Goal: Task Accomplishment & Management: Use online tool/utility

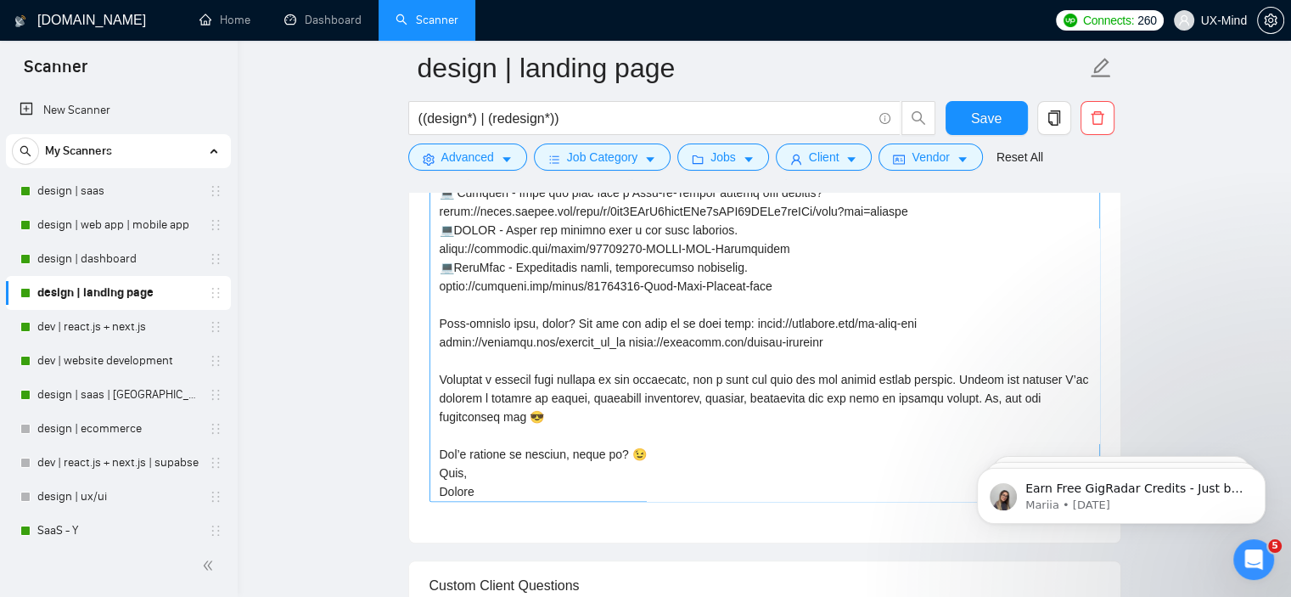
scroll to position [112, 0]
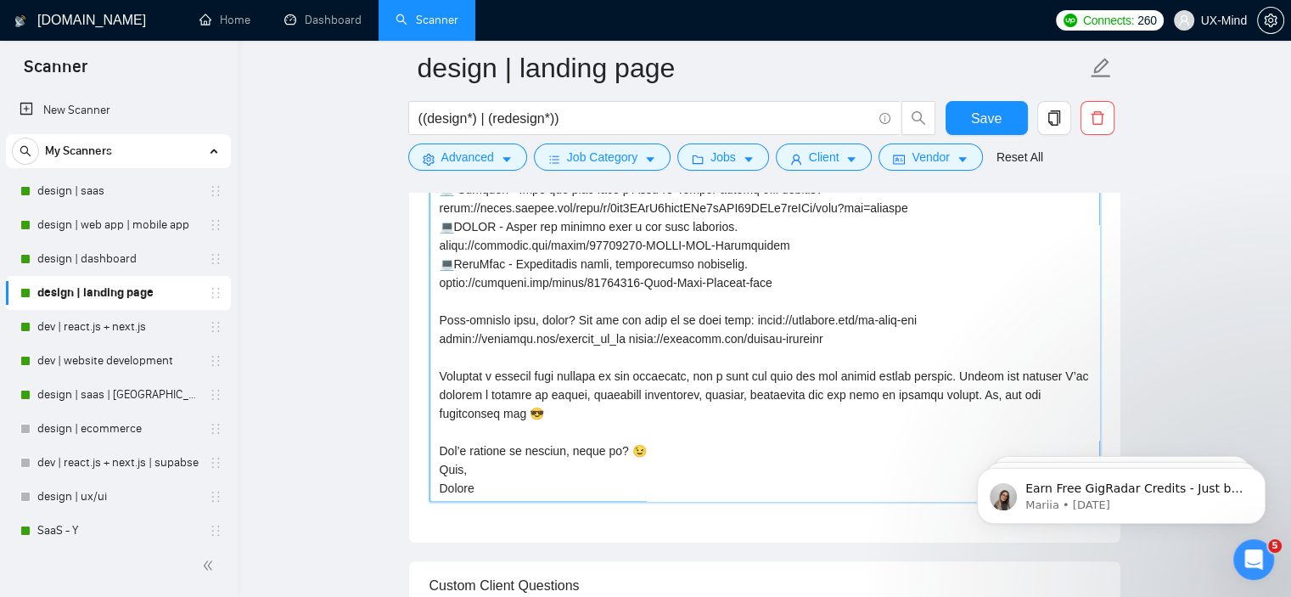
drag, startPoint x: 576, startPoint y: 318, endPoint x: 438, endPoint y: 319, distance: 138.4
click at [438, 319] on textarea "Cover Letter template:" at bounding box center [765, 311] width 671 height 382
click at [811, 323] on textarea "Cover Letter template:" at bounding box center [765, 311] width 671 height 382
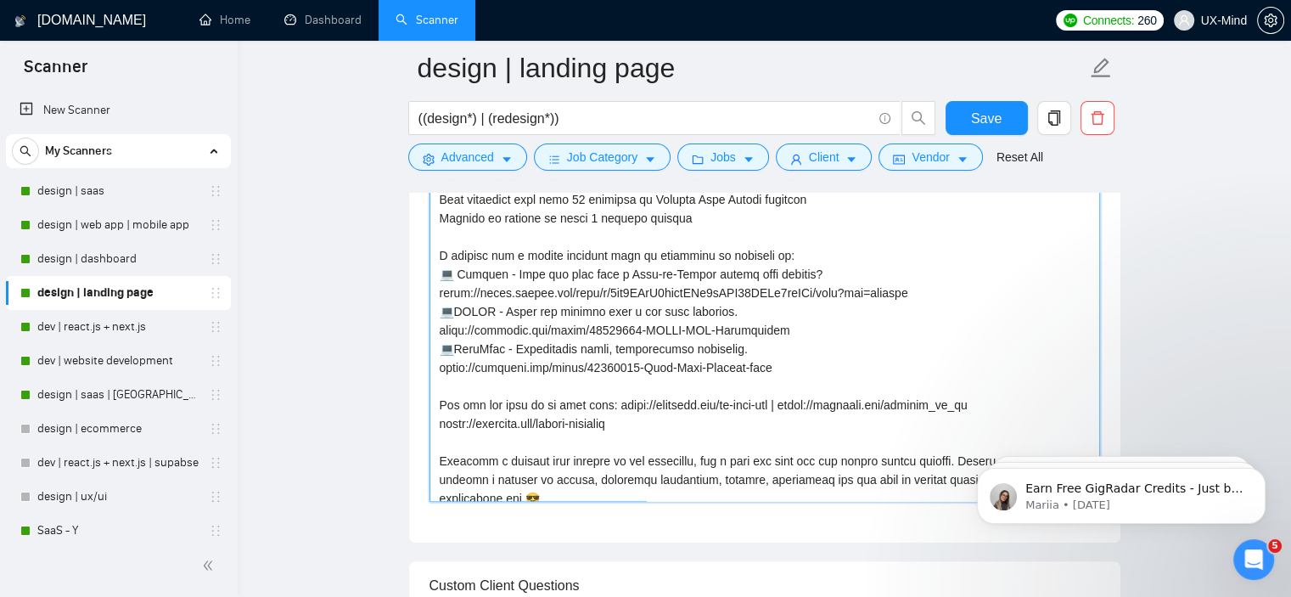
drag, startPoint x: 937, startPoint y: 295, endPoint x: 441, endPoint y: 295, distance: 495.8
click at [441, 295] on textarea "Cover Letter template:" at bounding box center [765, 311] width 671 height 382
drag, startPoint x: 775, startPoint y: 329, endPoint x: 693, endPoint y: 329, distance: 82.3
click at [693, 329] on textarea "Cover Letter template:" at bounding box center [765, 311] width 671 height 382
drag, startPoint x: 781, startPoint y: 363, endPoint x: 435, endPoint y: 255, distance: 363.0
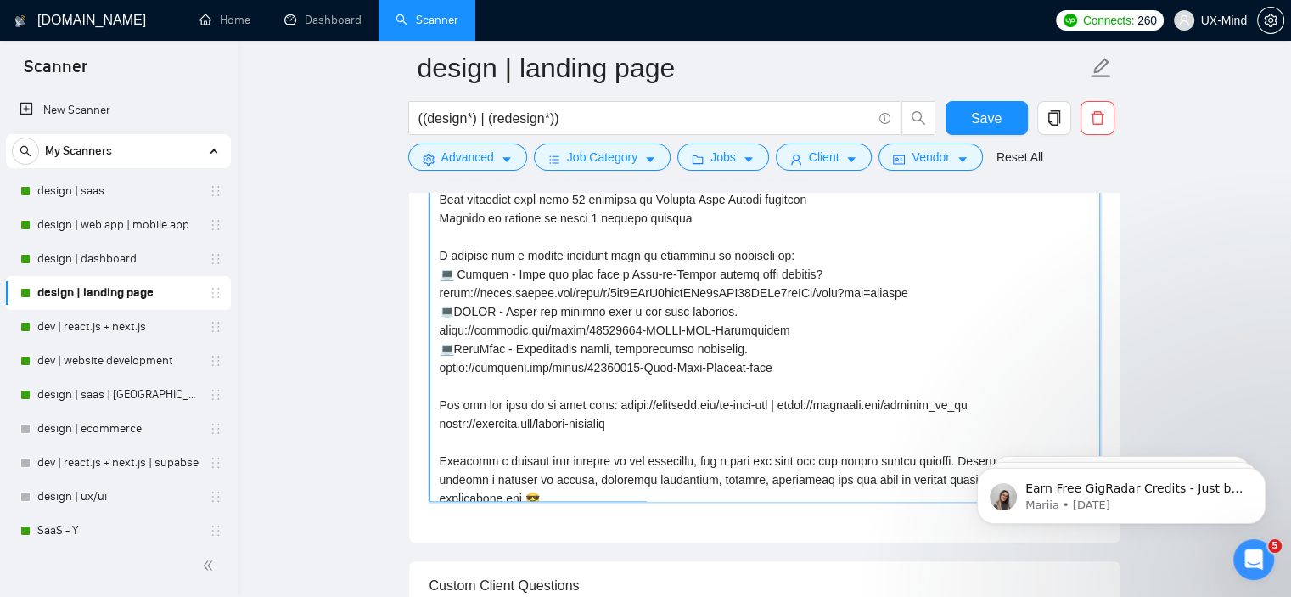
click at [435, 255] on textarea "Cover Letter template:" at bounding box center [765, 311] width 671 height 382
paste textarea "Relevant Projects Data Lumina | AI & Data Consulting [URL][DOMAIN_NAME] Created…"
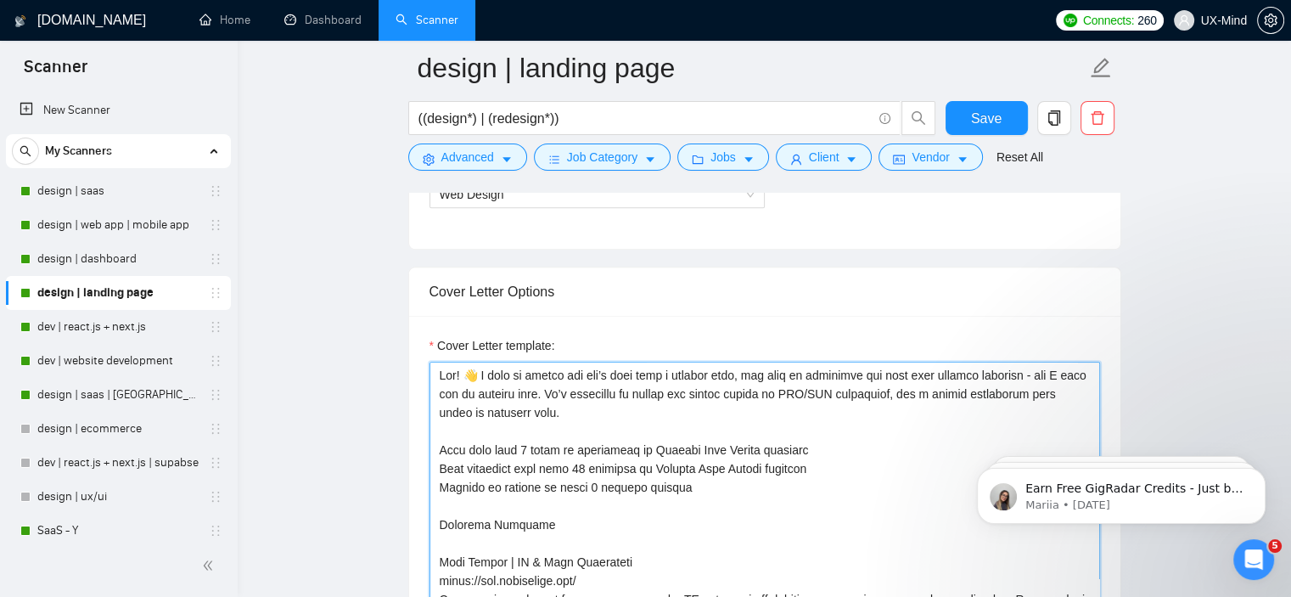
scroll to position [1104, 0]
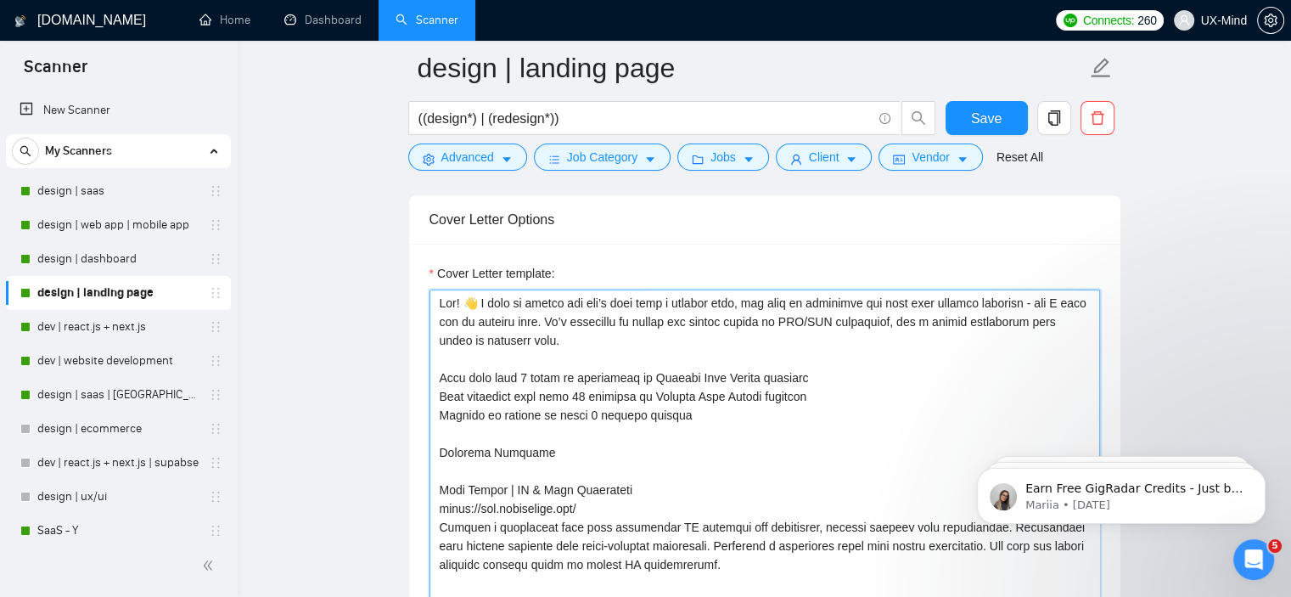
click at [470, 301] on textarea "Cover Letter template:" at bounding box center [765, 480] width 671 height 382
click at [494, 298] on textarea "Cover Letter template:" at bounding box center [765, 480] width 671 height 382
drag, startPoint x: 485, startPoint y: 306, endPoint x: 795, endPoint y: 414, distance: 329.1
click at [795, 414] on textarea "Cover Letter template:" at bounding box center [765, 480] width 671 height 382
paste textarea "With landing pages, whether I’m redesigning one or building it from scratch, th…"
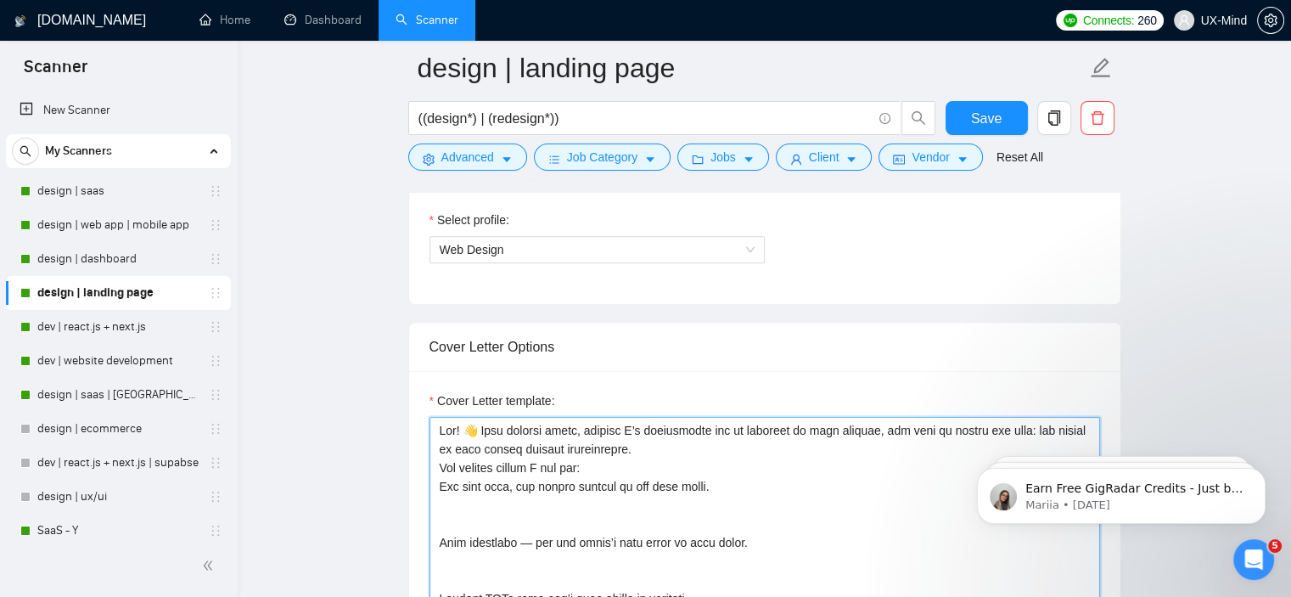
scroll to position [1005, 0]
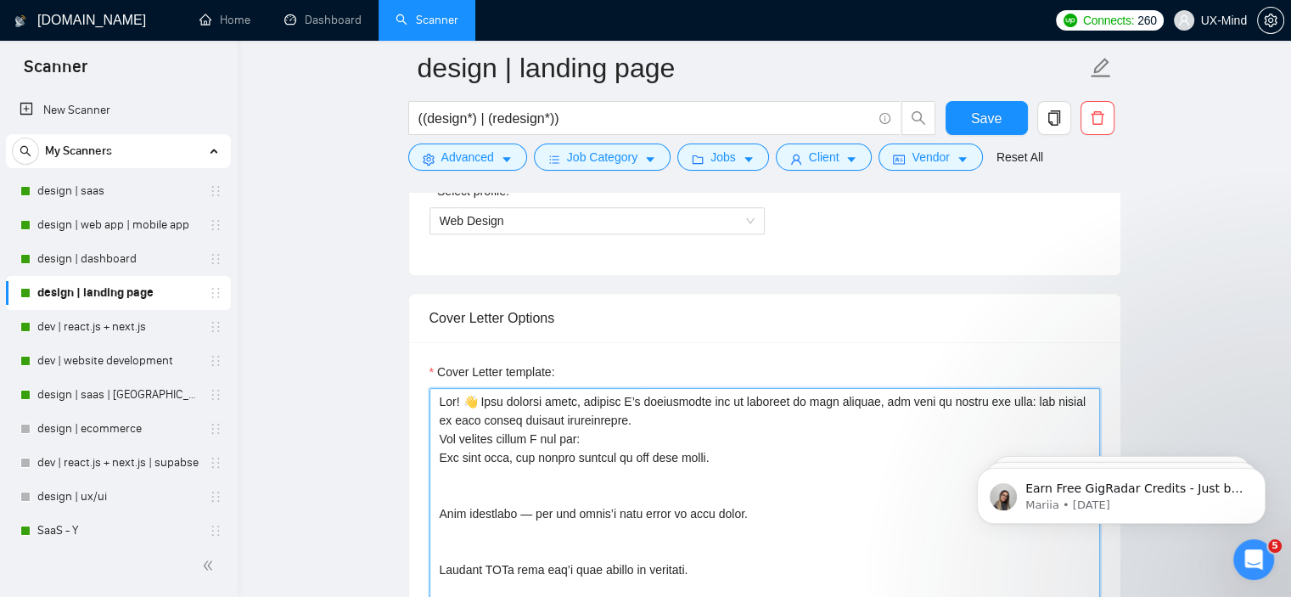
click at [496, 403] on textarea "Cover Letter template:" at bounding box center [765, 579] width 671 height 382
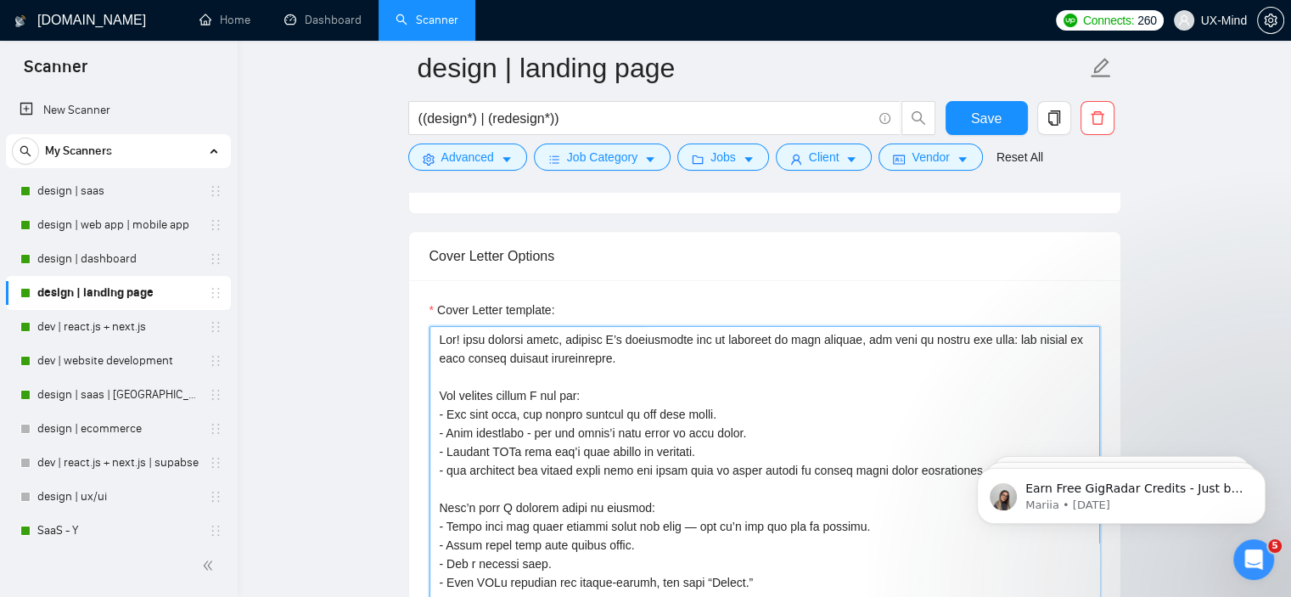
scroll to position [1030, 0]
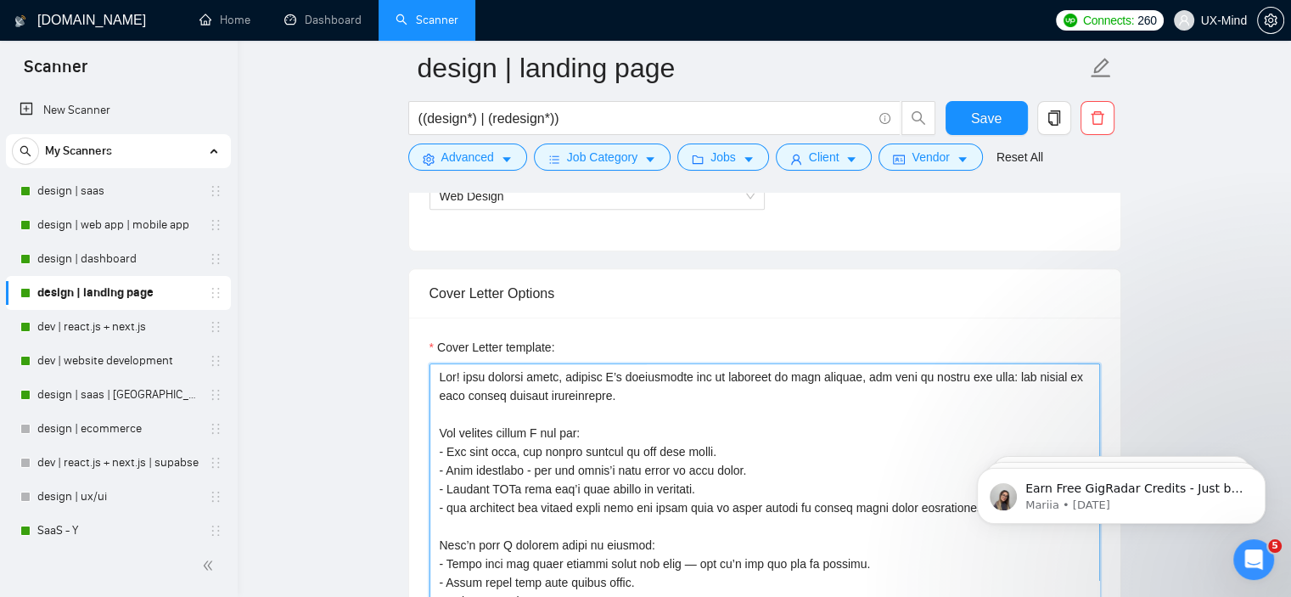
drag, startPoint x: 483, startPoint y: 427, endPoint x: 492, endPoint y: 425, distance: 8.7
click at [492, 425] on textarea "Cover Letter template:" at bounding box center [765, 554] width 671 height 382
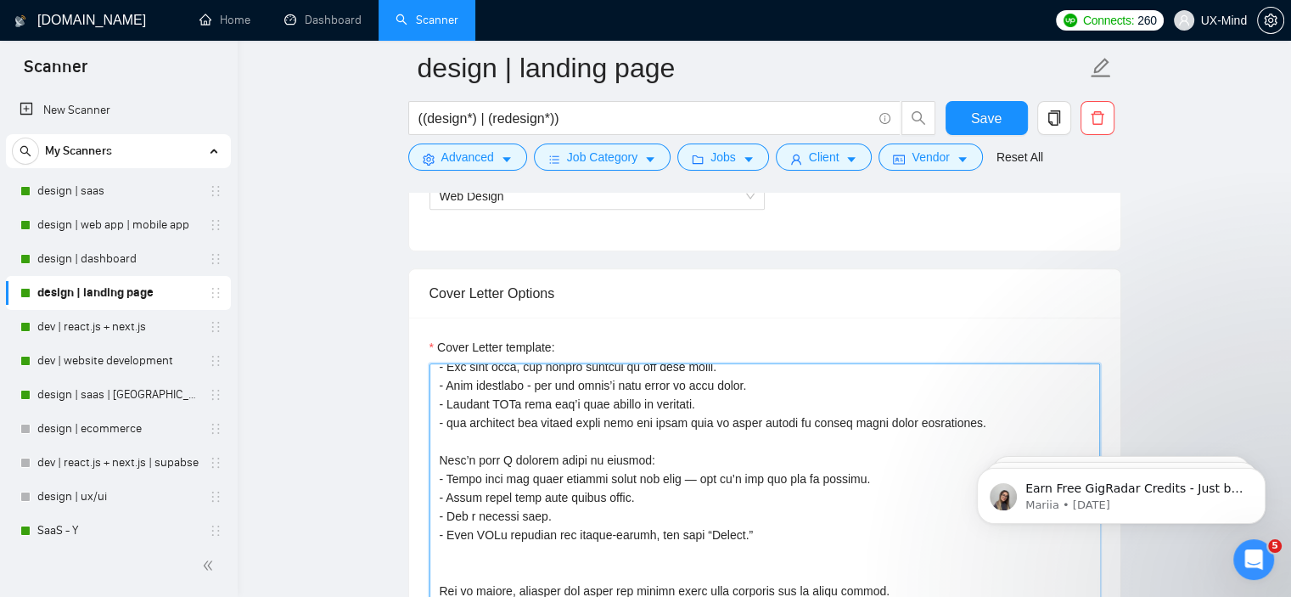
scroll to position [170, 0]
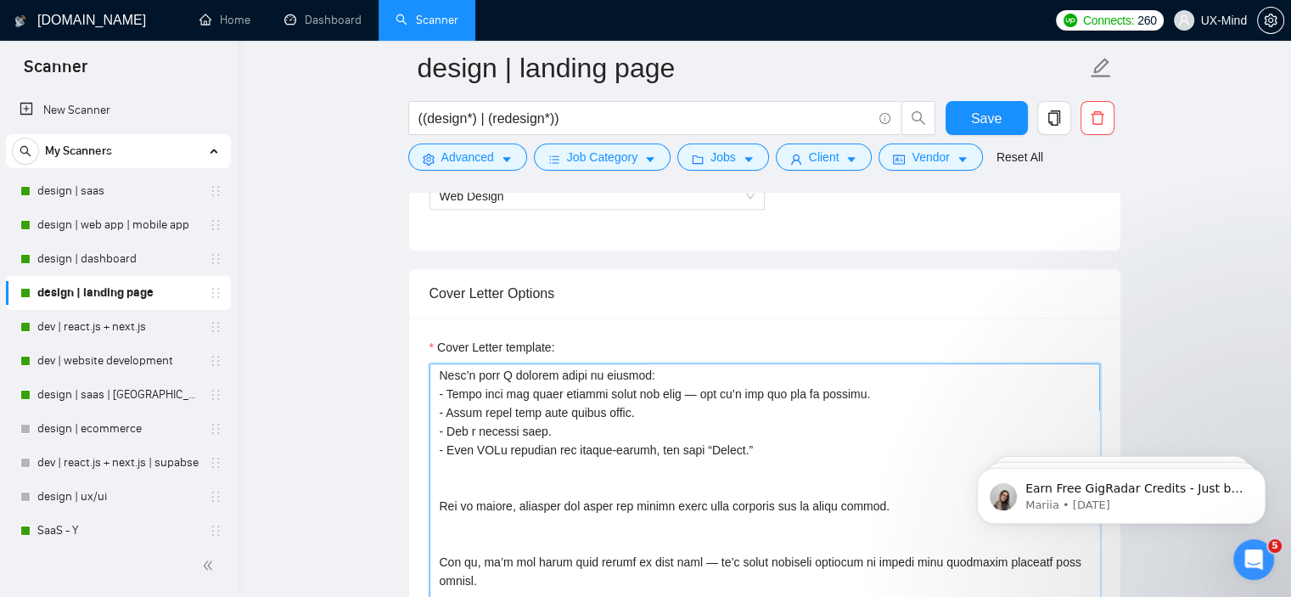
drag, startPoint x: 581, startPoint y: 396, endPoint x: 608, endPoint y: 401, distance: 27.5
click at [598, 399] on textarea "Cover Letter template:" at bounding box center [765, 554] width 671 height 382
click at [682, 396] on textarea "Cover Letter template:" at bounding box center [765, 554] width 671 height 382
drag, startPoint x: 475, startPoint y: 411, endPoint x: 521, endPoint y: 411, distance: 45.8
click at [521, 411] on textarea "Cover Letter template:" at bounding box center [765, 554] width 671 height 382
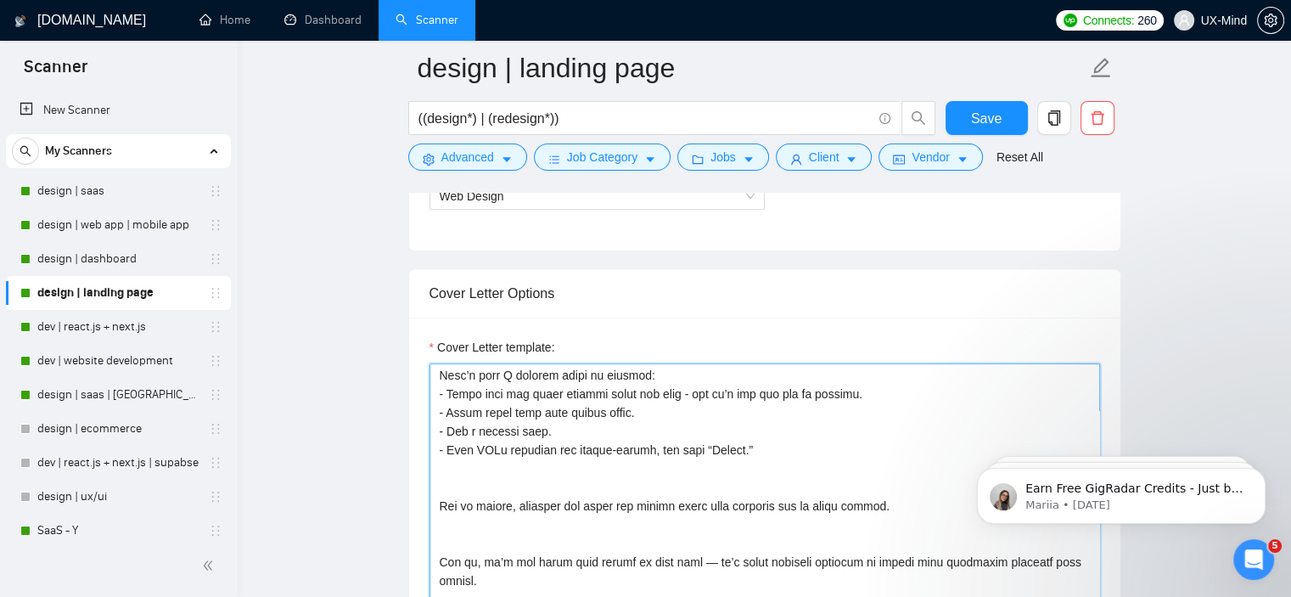
click at [543, 414] on textarea "Cover Letter template:" at bounding box center [765, 554] width 671 height 382
drag, startPoint x: 520, startPoint y: 410, endPoint x: 577, endPoint y: 407, distance: 57.0
click at [577, 407] on textarea "Cover Letter template:" at bounding box center [765, 554] width 671 height 382
click at [594, 407] on textarea "Cover Letter template:" at bounding box center [765, 554] width 671 height 382
drag, startPoint x: 455, startPoint y: 430, endPoint x: 514, endPoint y: 428, distance: 59.4
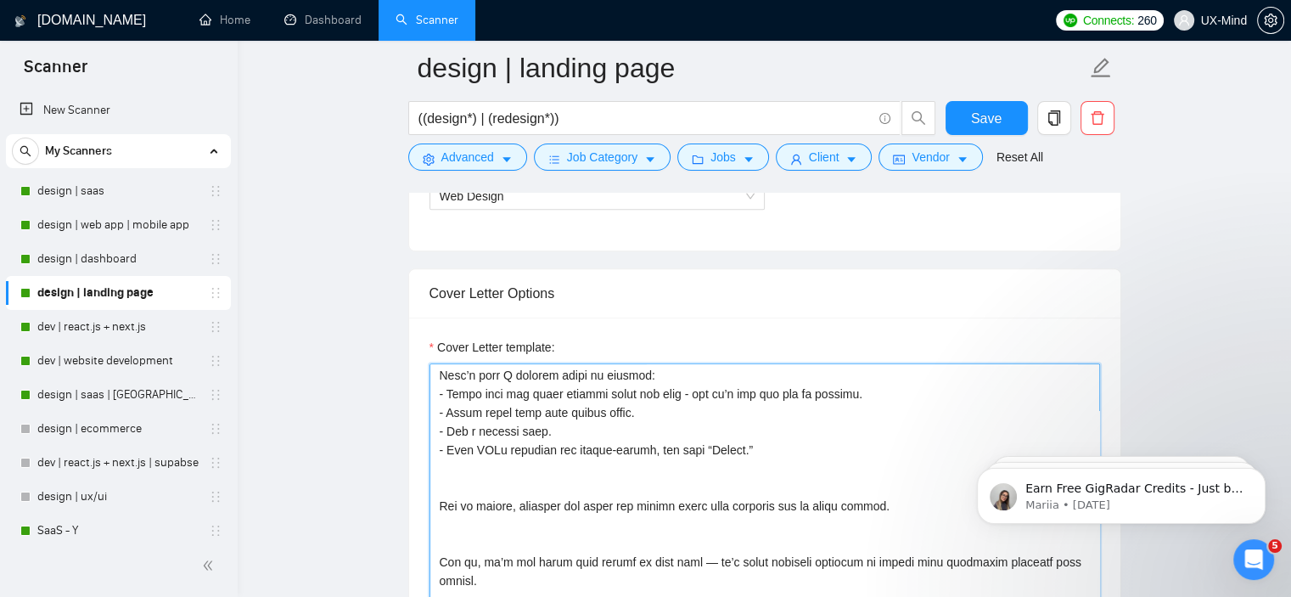
click at [514, 428] on textarea "Cover Letter template:" at bounding box center [765, 554] width 671 height 382
click at [502, 447] on textarea "Cover Letter template:" at bounding box center [765, 554] width 671 height 382
drag, startPoint x: 461, startPoint y: 456, endPoint x: 689, endPoint y: 453, distance: 228.4
click at [672, 454] on textarea "Cover Letter template:" at bounding box center [765, 554] width 671 height 382
click at [689, 453] on textarea "Cover Letter template:" at bounding box center [765, 554] width 671 height 382
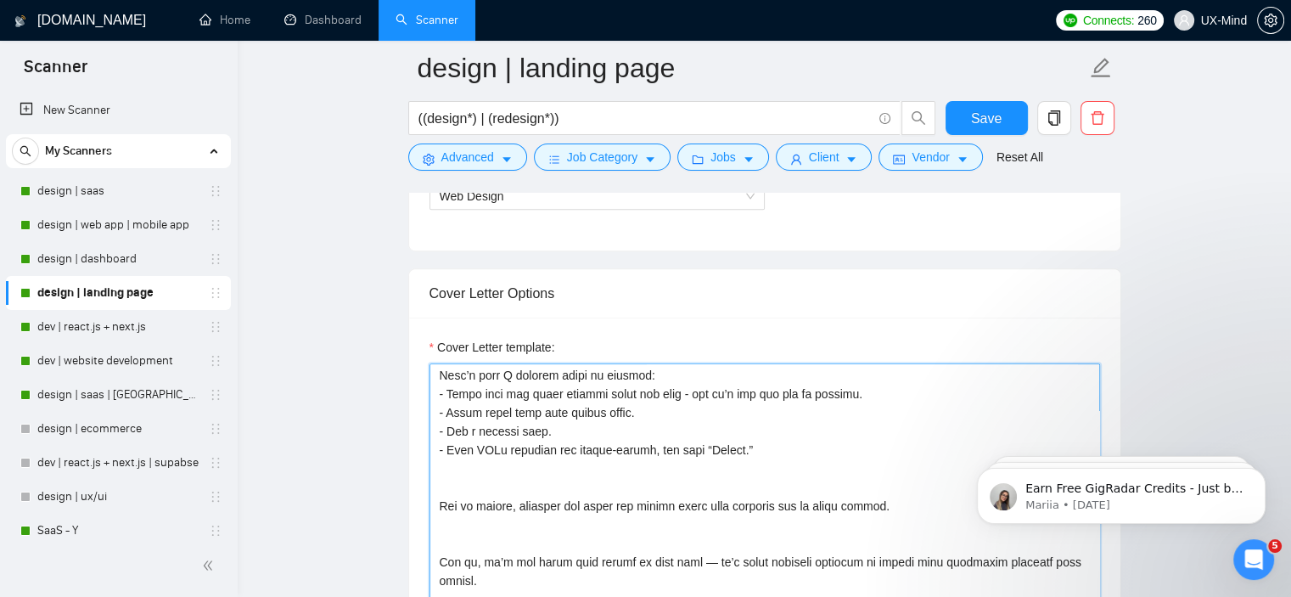
click at [436, 511] on textarea "Cover Letter template:" at bounding box center [765, 554] width 671 height 382
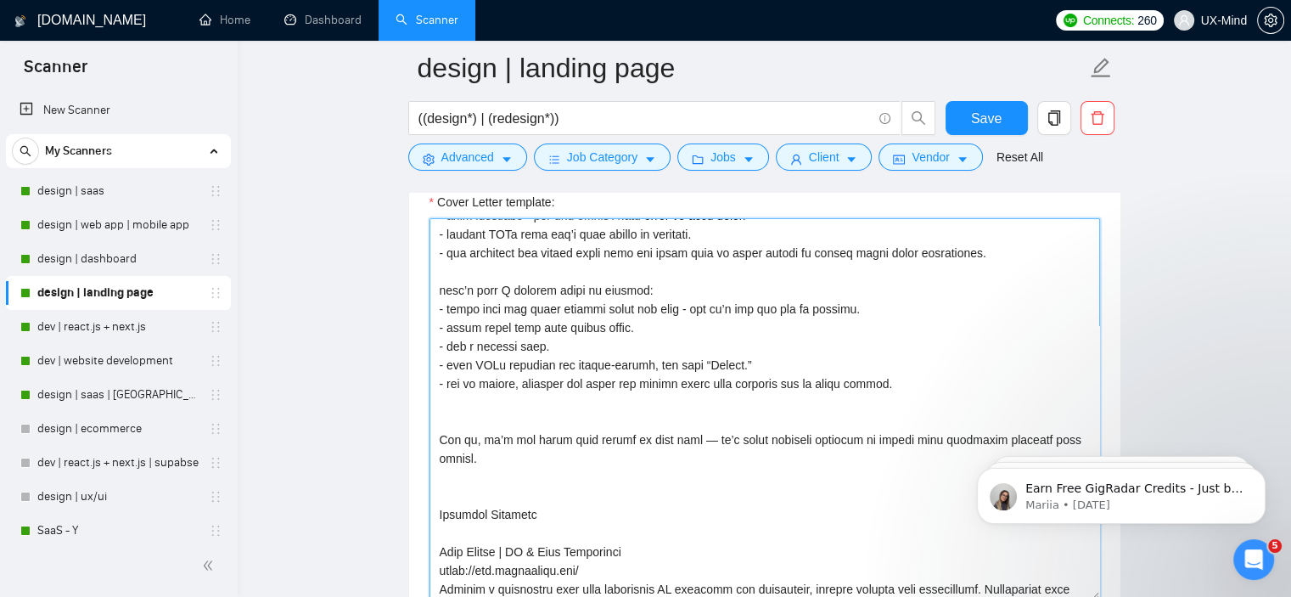
scroll to position [136, 0]
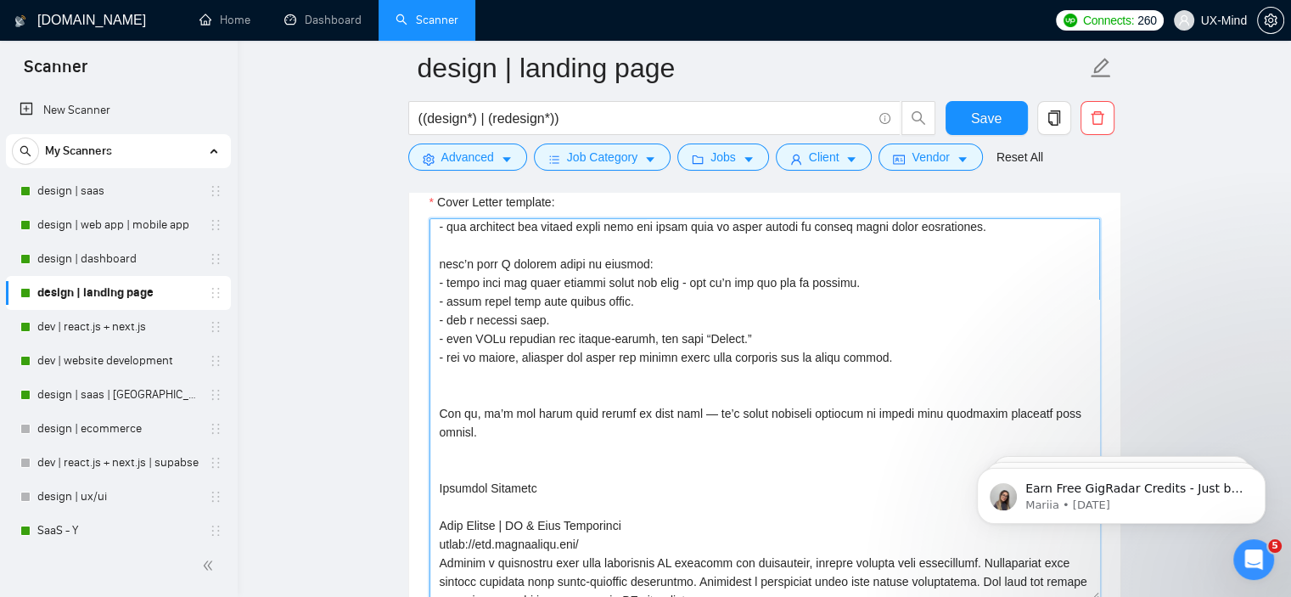
drag, startPoint x: 679, startPoint y: 413, endPoint x: 692, endPoint y: 413, distance: 12.7
click at [692, 413] on textarea "Cover Letter template:" at bounding box center [765, 409] width 671 height 382
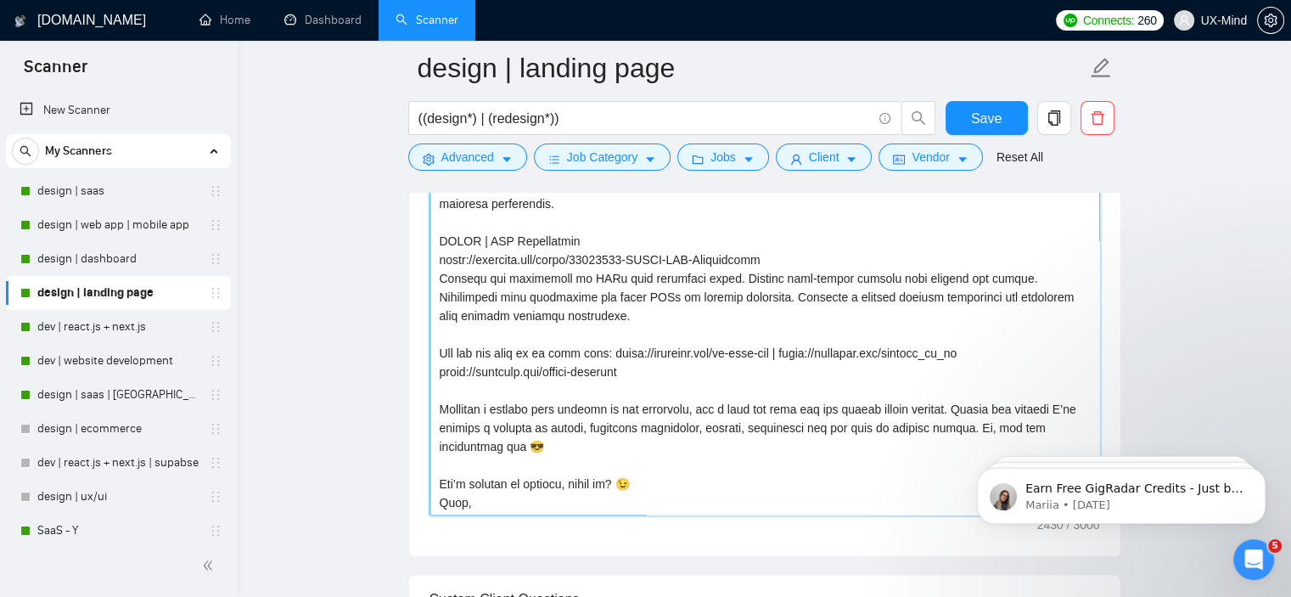
scroll to position [542, 0]
click at [693, 390] on textarea "Cover Letter template:" at bounding box center [765, 324] width 671 height 382
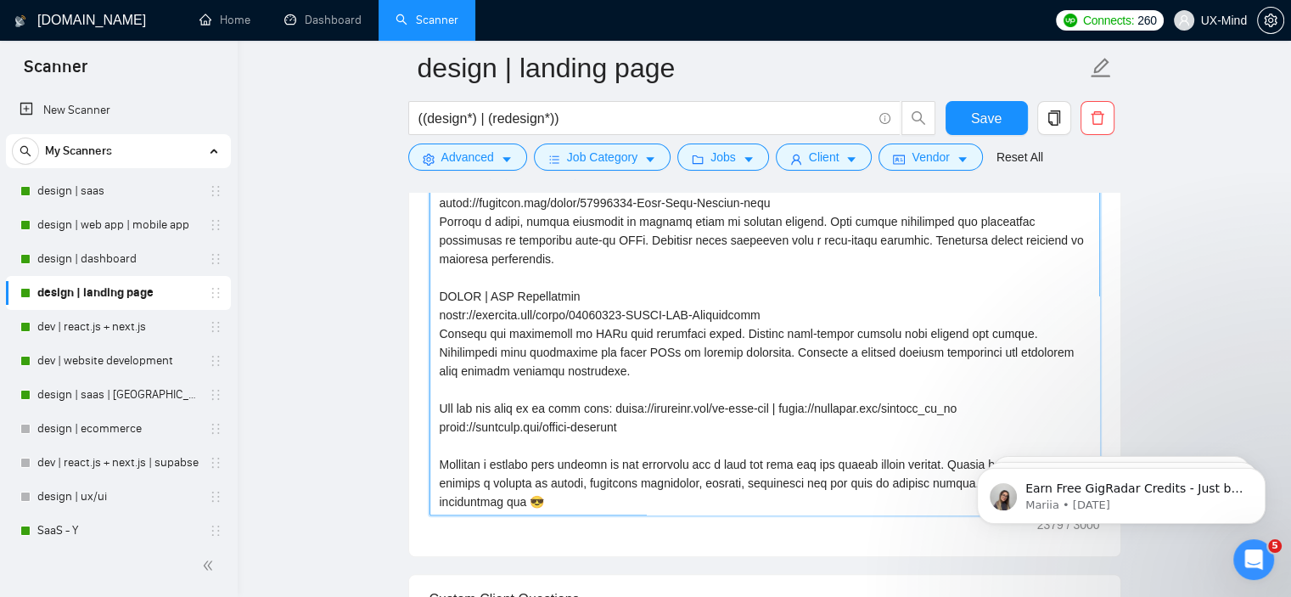
scroll to position [504, 0]
paste textarea "Happy to chat more about your landing page goals and how we can get people conv…"
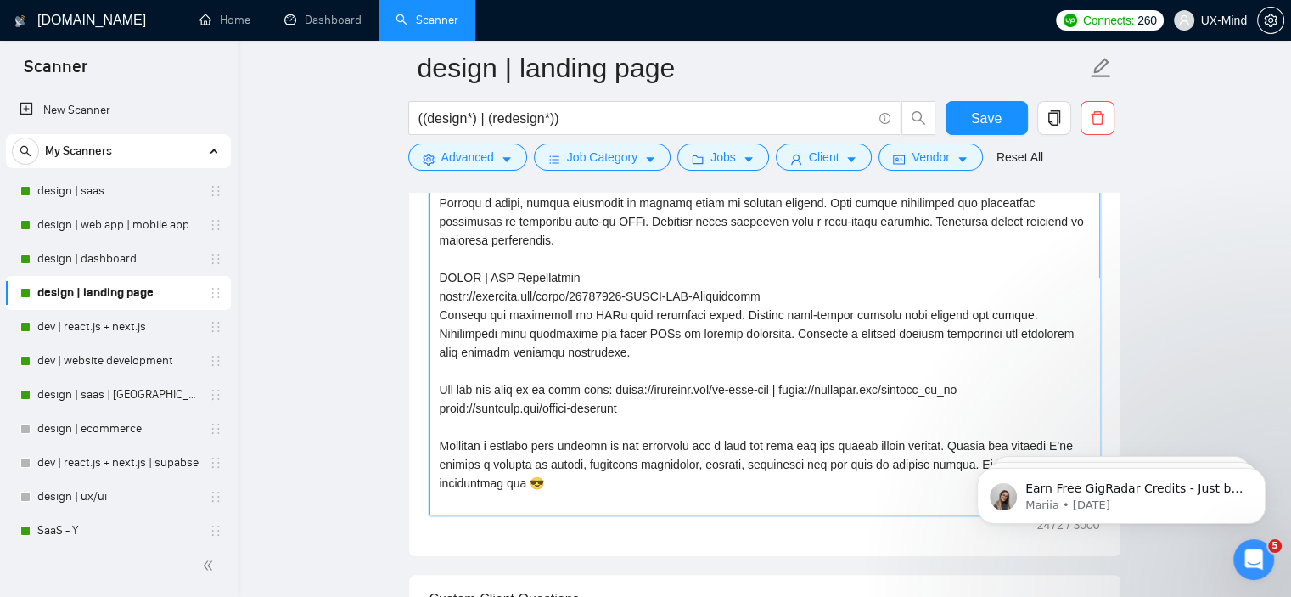
scroll to position [1345, 0]
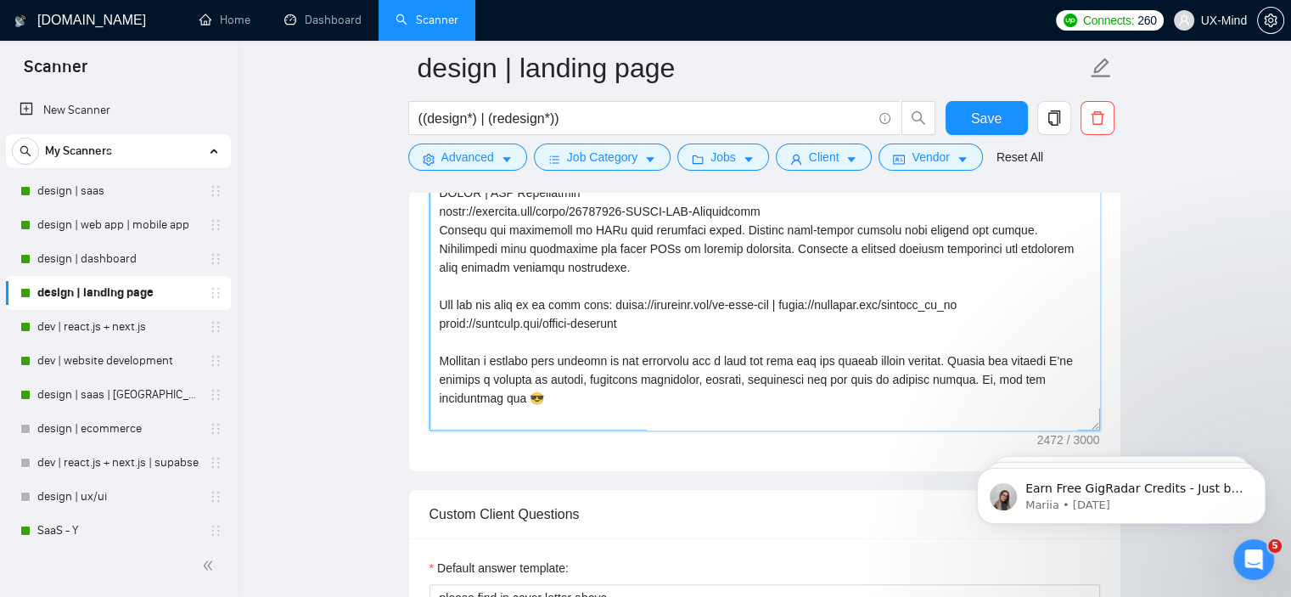
click at [448, 341] on textarea "Cover Letter template:" at bounding box center [765, 239] width 671 height 382
click at [445, 281] on textarea "Cover Letter template:" at bounding box center [765, 239] width 671 height 382
drag, startPoint x: 467, startPoint y: 338, endPoint x: 907, endPoint y: 340, distance: 439.7
click at [907, 340] on textarea "Cover Letter template:" at bounding box center [765, 239] width 671 height 382
drag, startPoint x: 461, startPoint y: 358, endPoint x: 567, endPoint y: 351, distance: 106.3
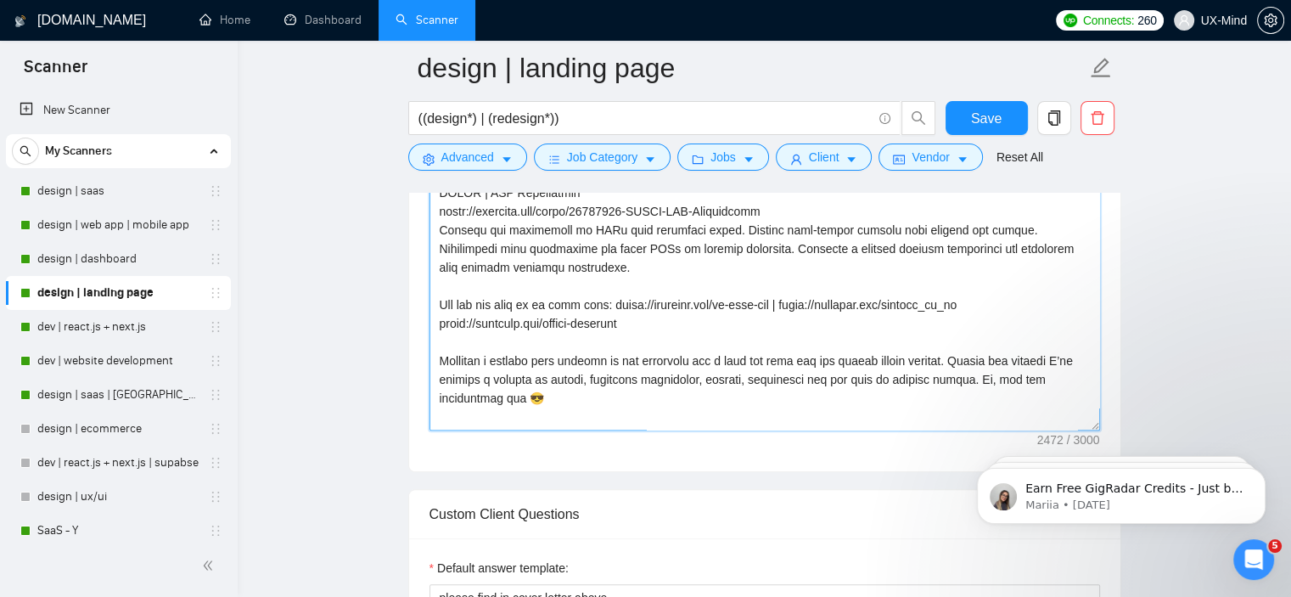
click at [513, 351] on textarea "Cover Letter template:" at bounding box center [765, 239] width 671 height 382
drag, startPoint x: 603, startPoint y: 356, endPoint x: 672, endPoint y: 357, distance: 69.6
click at [660, 357] on textarea "Cover Letter template:" at bounding box center [765, 239] width 671 height 382
click at [767, 357] on textarea "Cover Letter template:" at bounding box center [765, 239] width 671 height 382
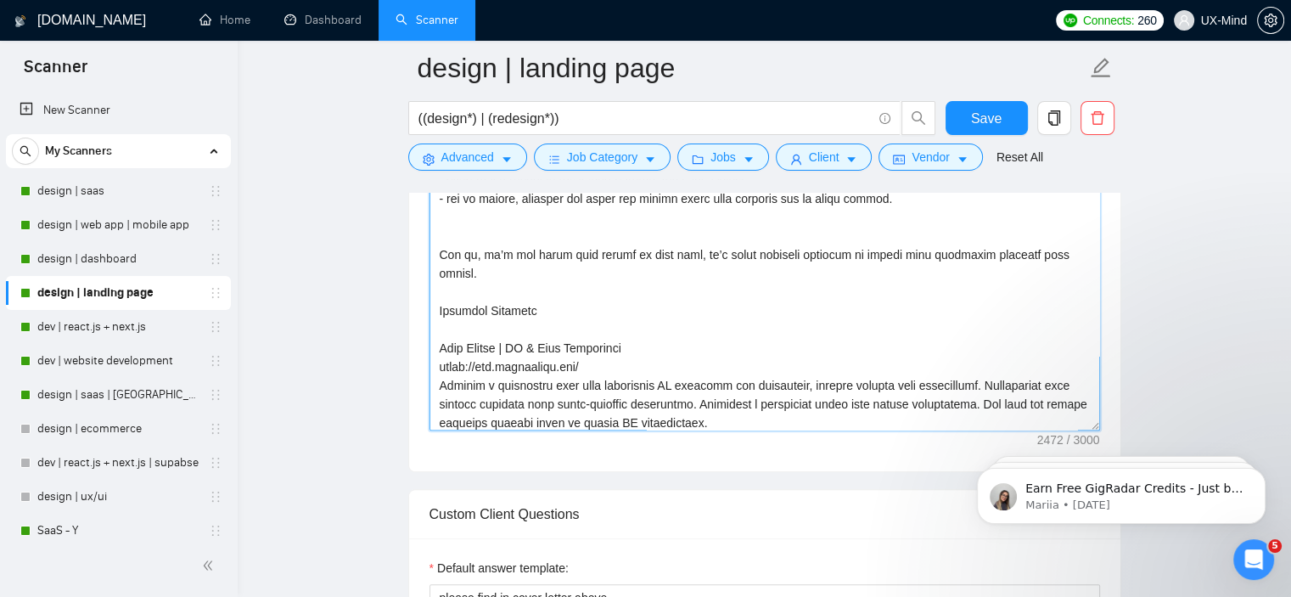
scroll to position [85, 0]
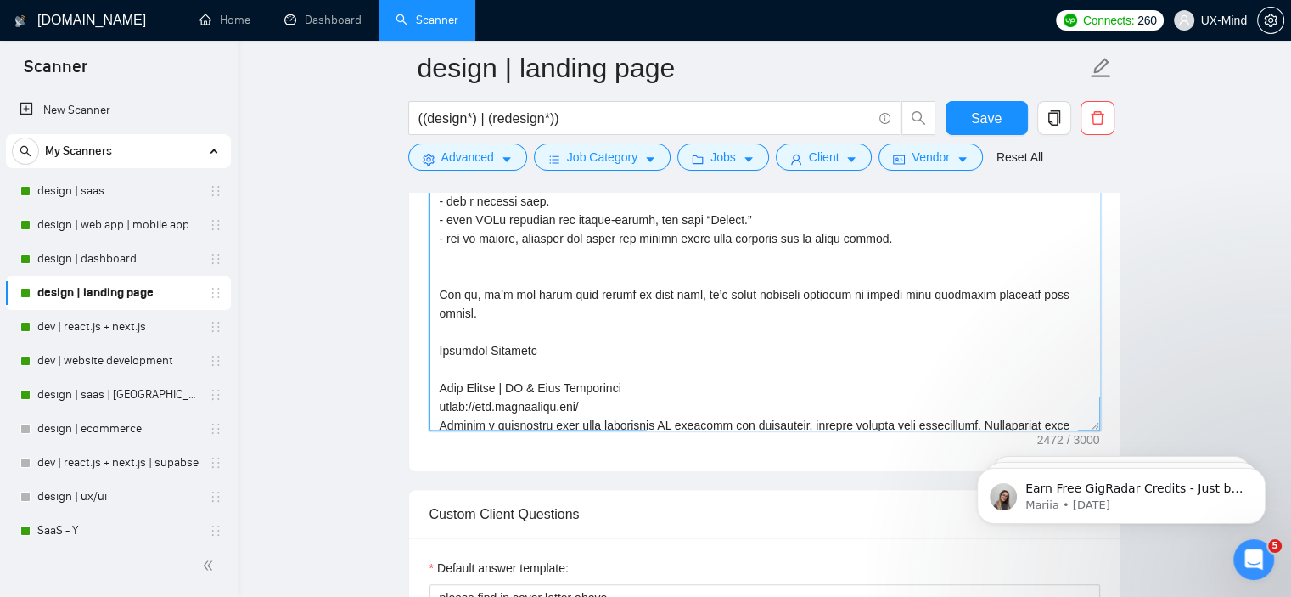
click at [452, 264] on textarea "Cover Letter template:" at bounding box center [765, 239] width 671 height 382
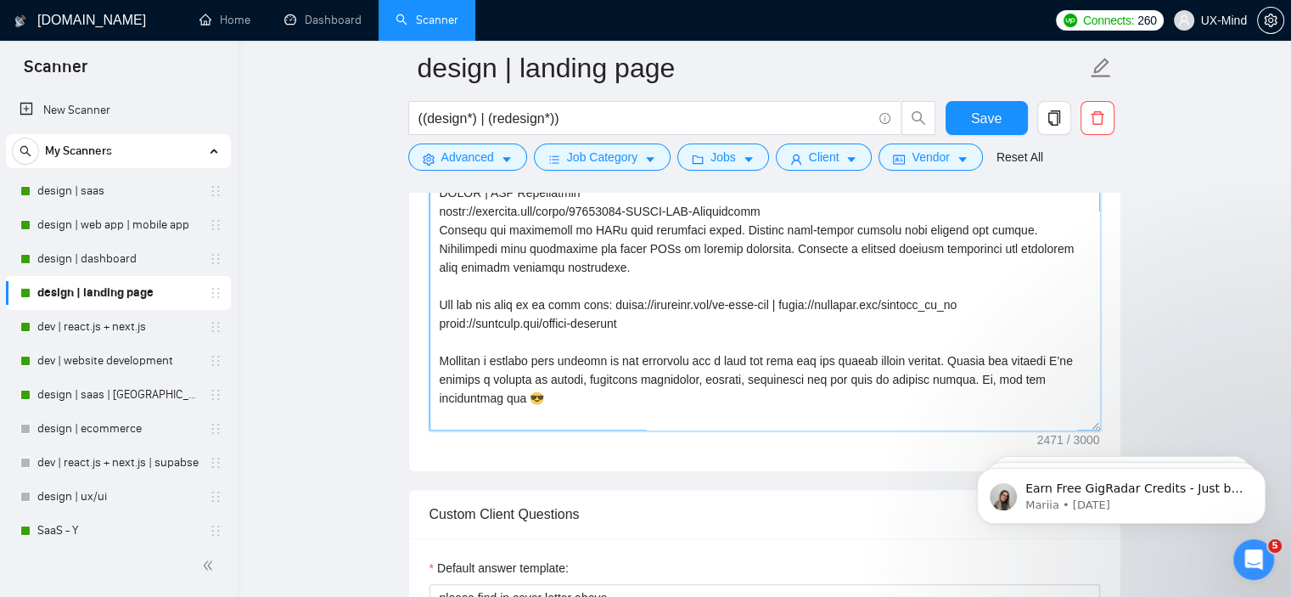
scroll to position [1430, 0]
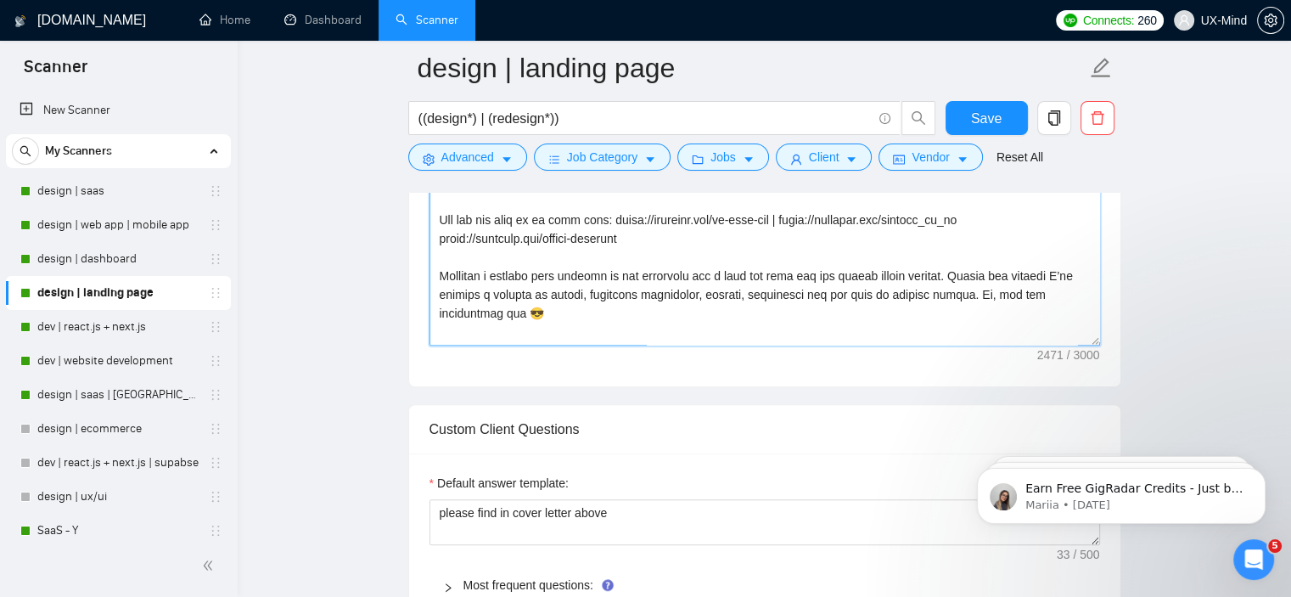
drag, startPoint x: 469, startPoint y: 256, endPoint x: 718, endPoint y: 253, distance: 249.6
click at [718, 253] on textarea "Cover Letter template:" at bounding box center [765, 154] width 671 height 382
click at [675, 291] on textarea "Cover Letter template:" at bounding box center [765, 154] width 671 height 382
drag, startPoint x: 478, startPoint y: 326, endPoint x: 778, endPoint y: 325, distance: 300.5
click at [778, 325] on textarea "Cover Letter template:" at bounding box center [765, 154] width 671 height 382
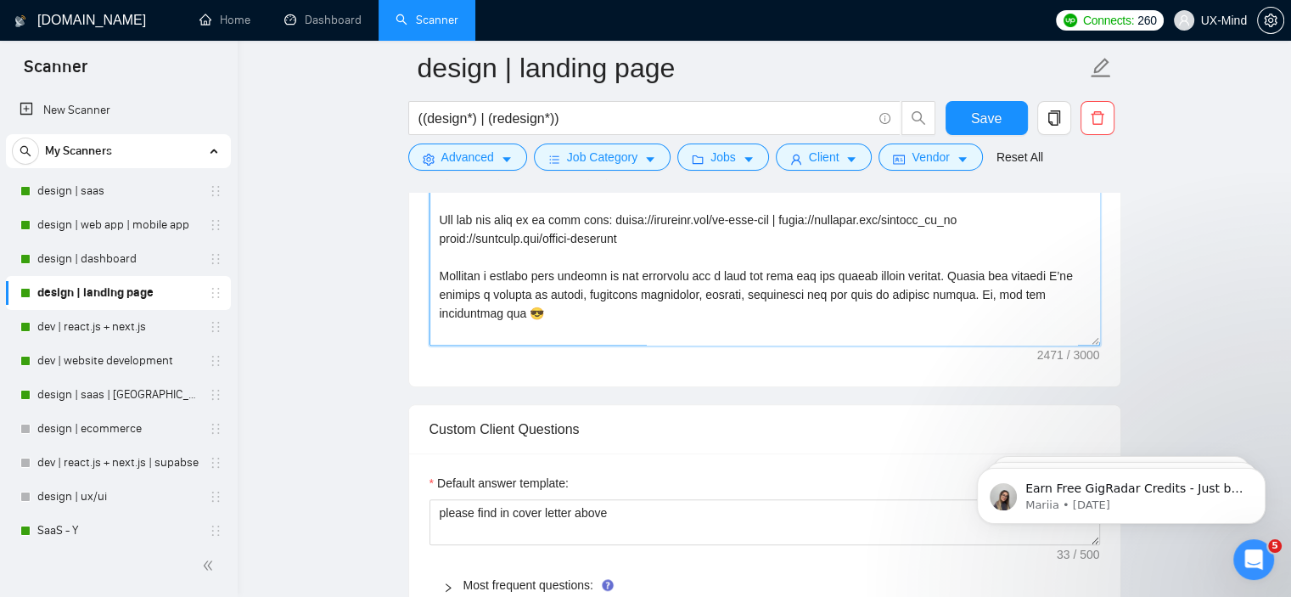
click at [632, 284] on textarea "Cover Letter template:" at bounding box center [765, 154] width 671 height 382
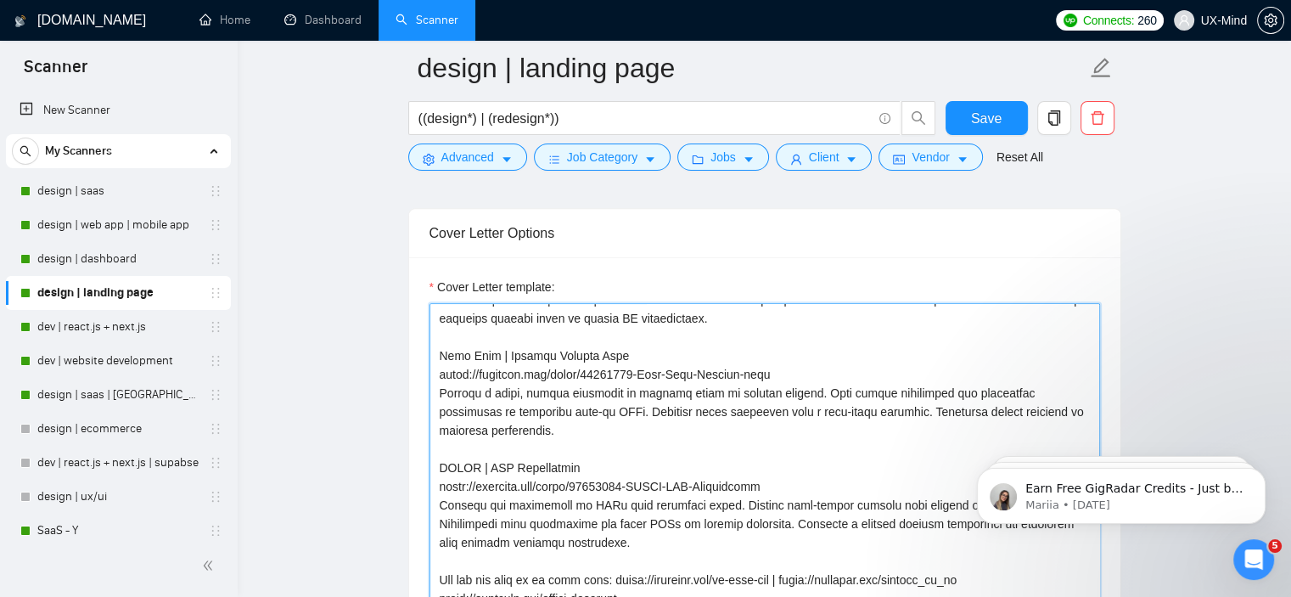
scroll to position [486, 0]
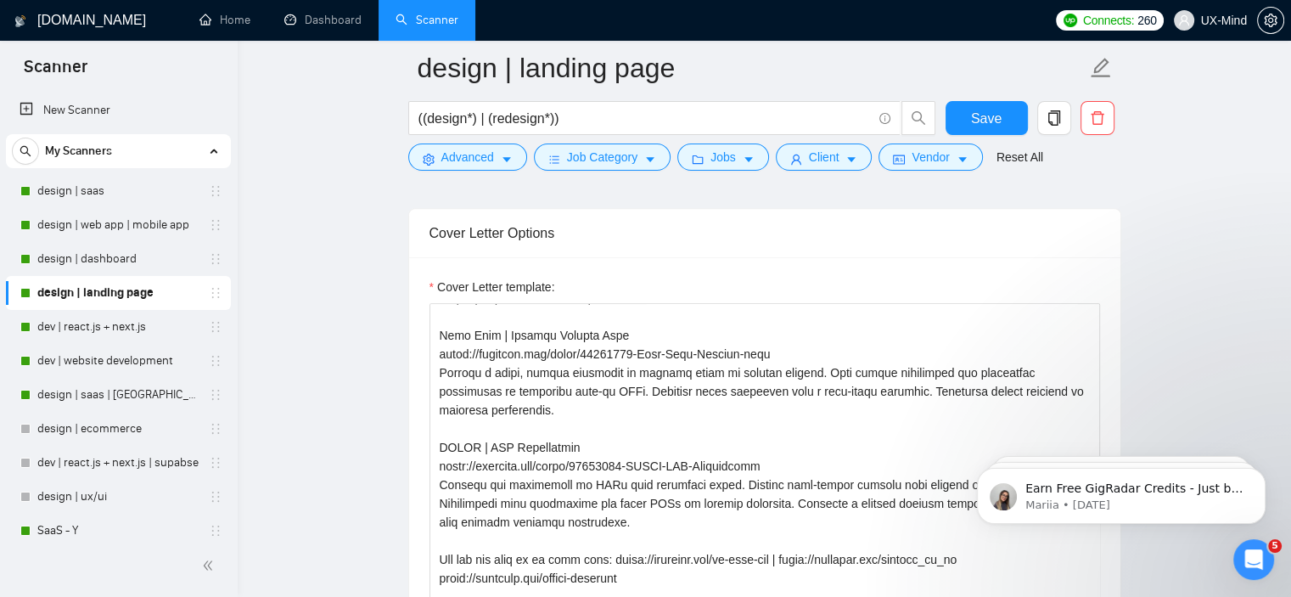
click at [572, 441] on textarea "Cover Letter template:" at bounding box center [765, 494] width 671 height 382
click at [638, 388] on textarea "Cover Letter template:" at bounding box center [765, 494] width 671 height 382
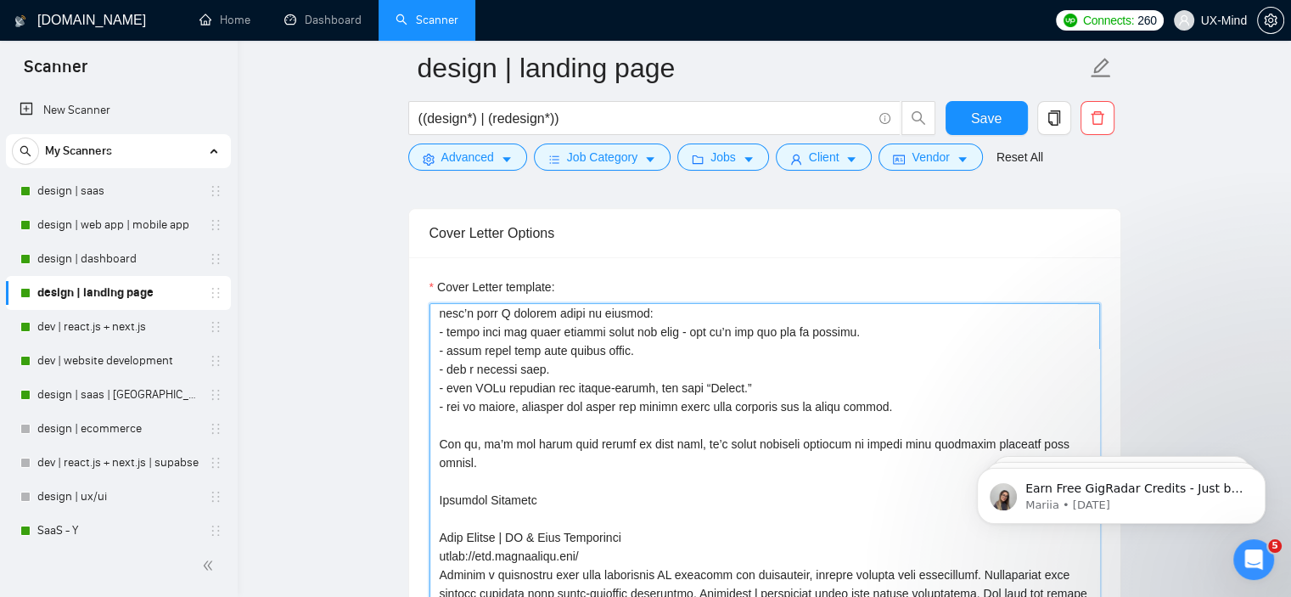
scroll to position [0, 0]
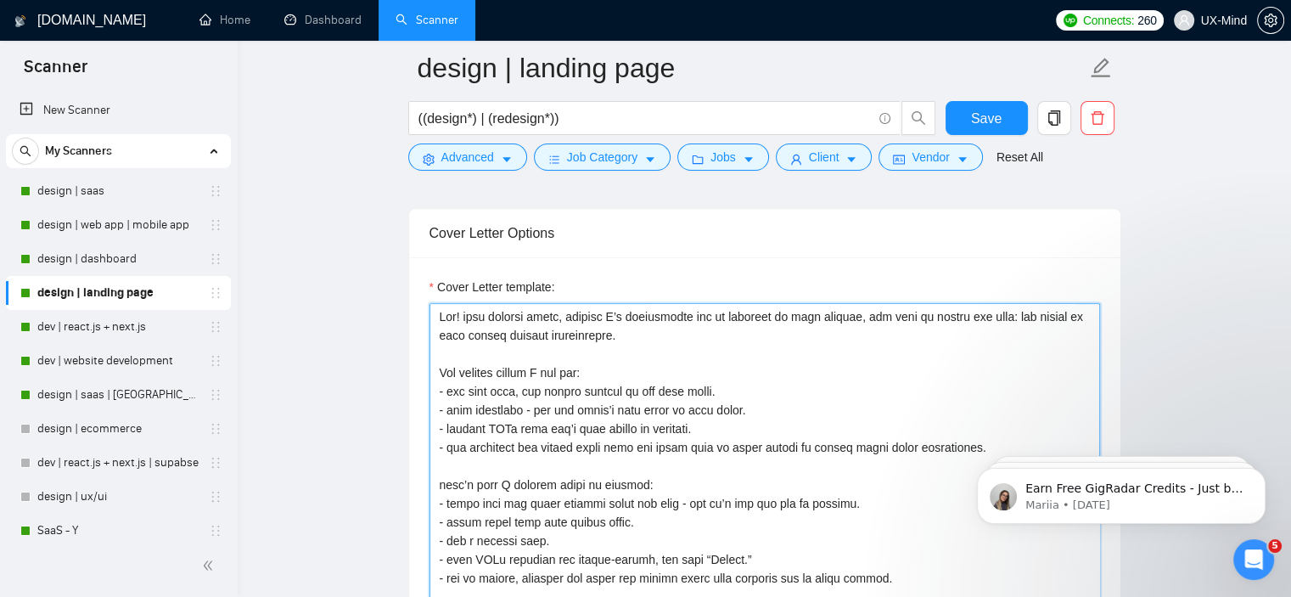
drag, startPoint x: 1067, startPoint y: 379, endPoint x: 440, endPoint y: 315, distance: 630.6
click at [440, 315] on textarea "Cover Letter template:" at bounding box center [765, 494] width 671 height 382
paste textarea "When I work on landing pages—new or redesigned—the goal is simple: get people t…"
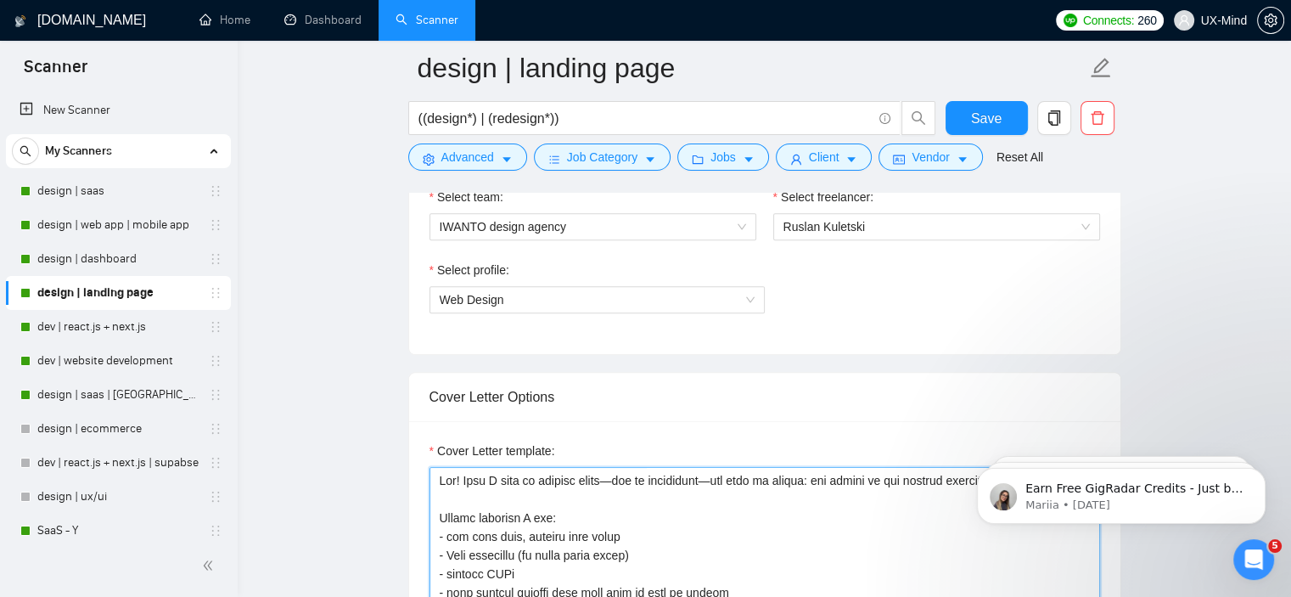
scroll to position [1011, 0]
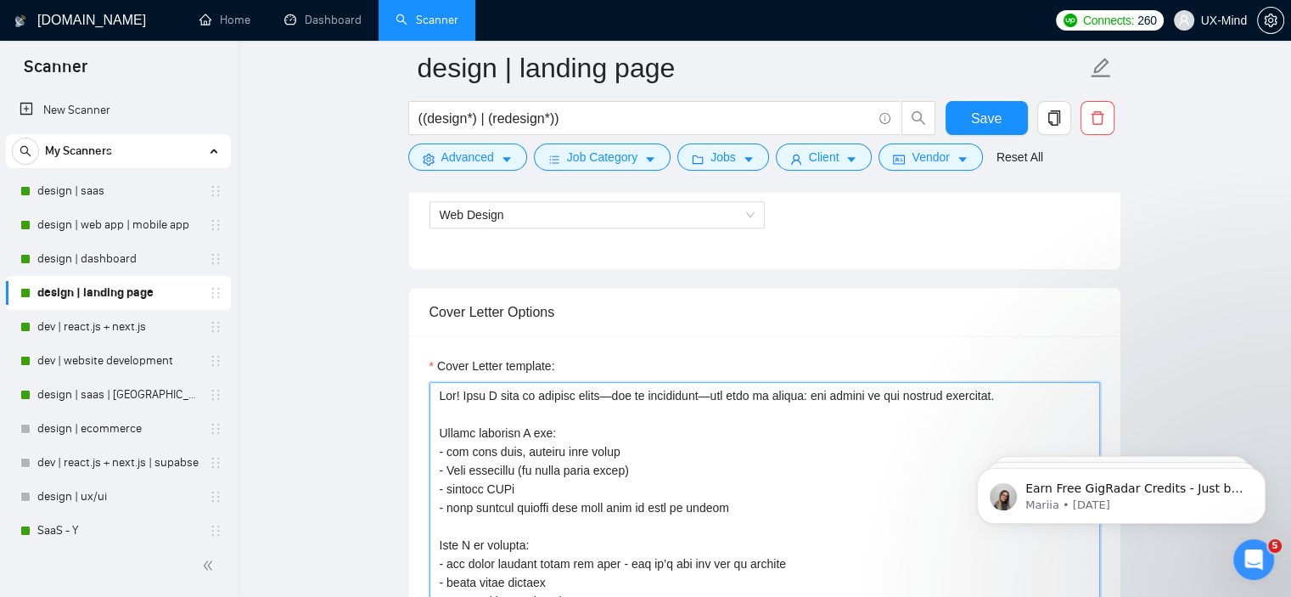
click at [628, 396] on textarea "Cover Letter template:" at bounding box center [765, 573] width 671 height 382
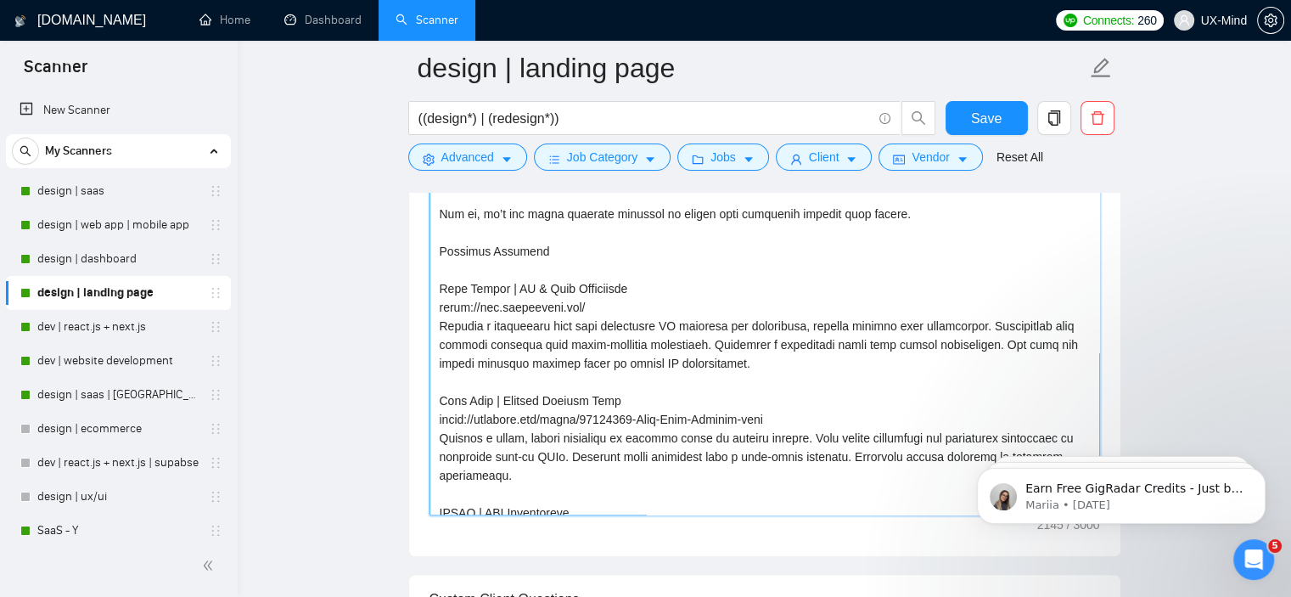
scroll to position [212, 0]
drag, startPoint x: 716, startPoint y: 367, endPoint x: 435, endPoint y: 331, distance: 283.2
click at [435, 331] on textarea "Cover Letter template:" at bounding box center [765, 324] width 671 height 382
click at [727, 368] on textarea "Cover Letter template:" at bounding box center [765, 324] width 671 height 382
drag, startPoint x: 720, startPoint y: 364, endPoint x: 441, endPoint y: 284, distance: 290.5
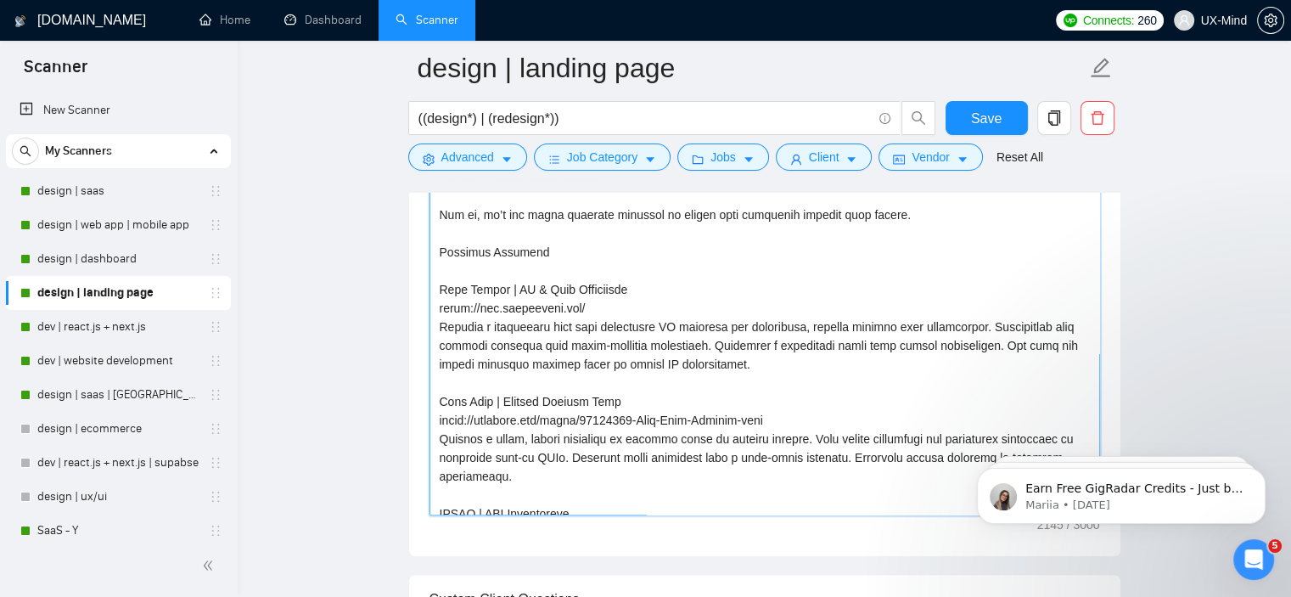
click at [441, 284] on textarea "Cover Letter template:" at bounding box center [765, 324] width 671 height 382
click at [642, 358] on textarea "Cover Letter template:" at bounding box center [765, 324] width 671 height 382
drag, startPoint x: 722, startPoint y: 360, endPoint x: 441, endPoint y: 323, distance: 283.3
click at [441, 323] on textarea "Cover Letter template:" at bounding box center [765, 324] width 671 height 382
paste textarea "Designed a responsive landing page with a clear flow, bold visuals, balanced wh…"
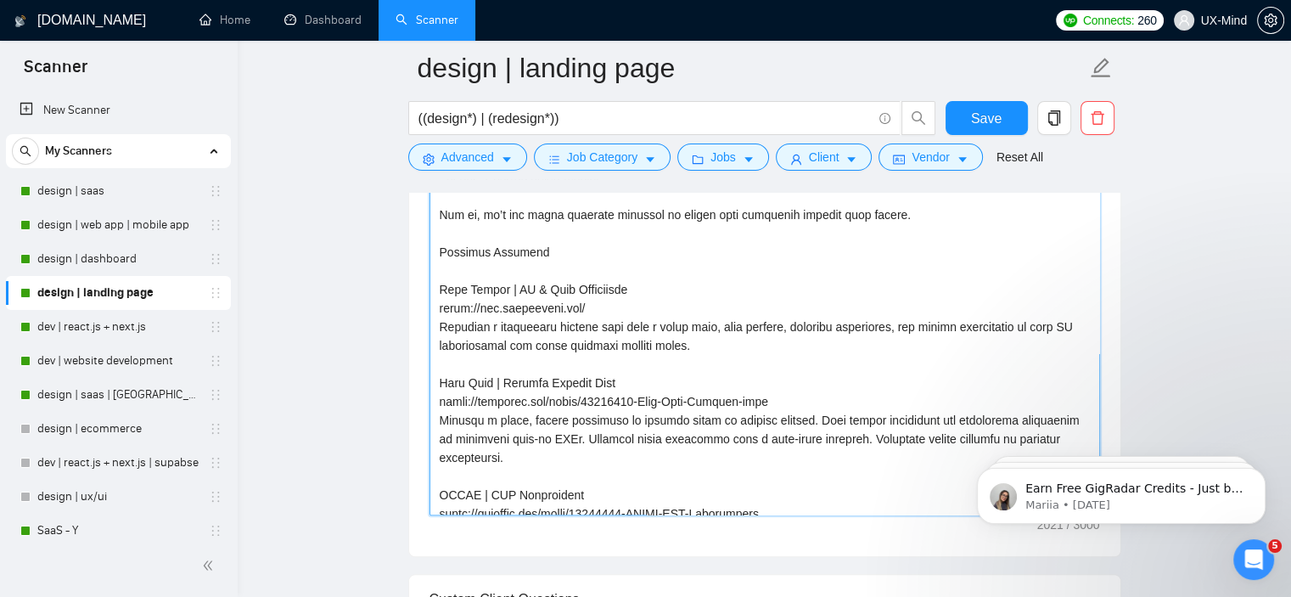
click at [896, 331] on textarea "Cover Letter template:" at bounding box center [765, 324] width 671 height 382
drag, startPoint x: 513, startPoint y: 463, endPoint x: 430, endPoint y: 388, distance: 111.2
click at [430, 388] on textarea "Cover Letter template:" at bounding box center [765, 324] width 671 height 382
click at [559, 463] on textarea "Cover Letter template:" at bounding box center [765, 324] width 671 height 382
drag, startPoint x: 512, startPoint y: 455, endPoint x: 441, endPoint y: 427, distance: 75.8
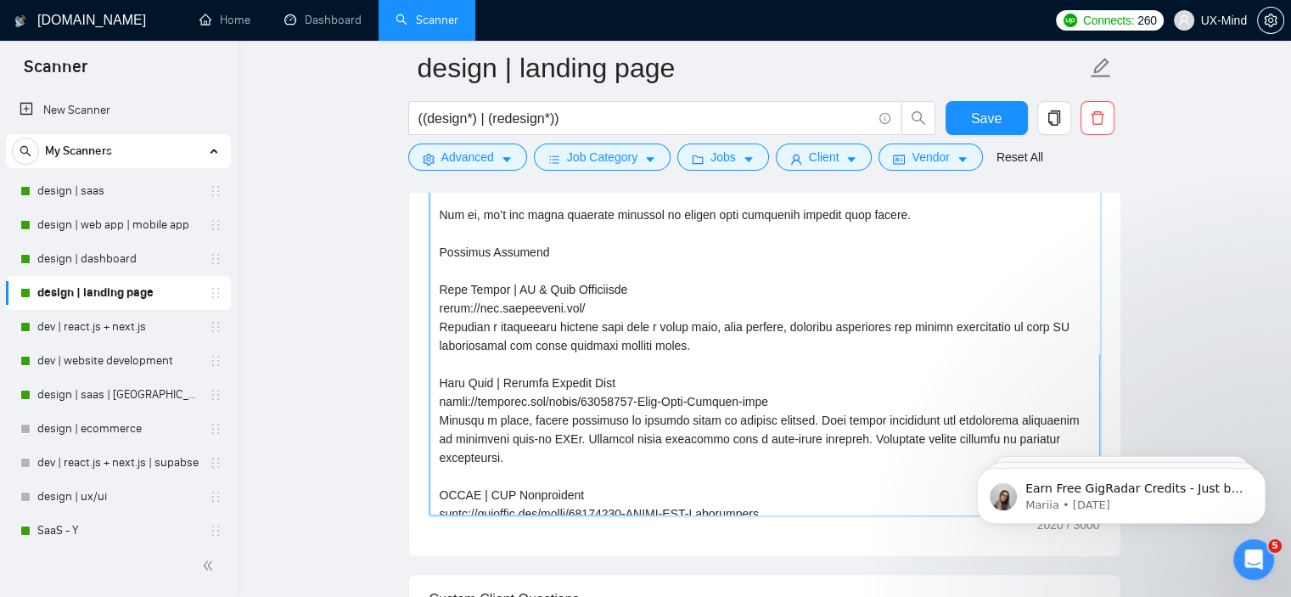
click at [441, 427] on textarea "Cover Letter template:" at bounding box center [765, 324] width 671 height 382
paste textarea "clean, modern landing page with strong typography, simplified navigation, and c…"
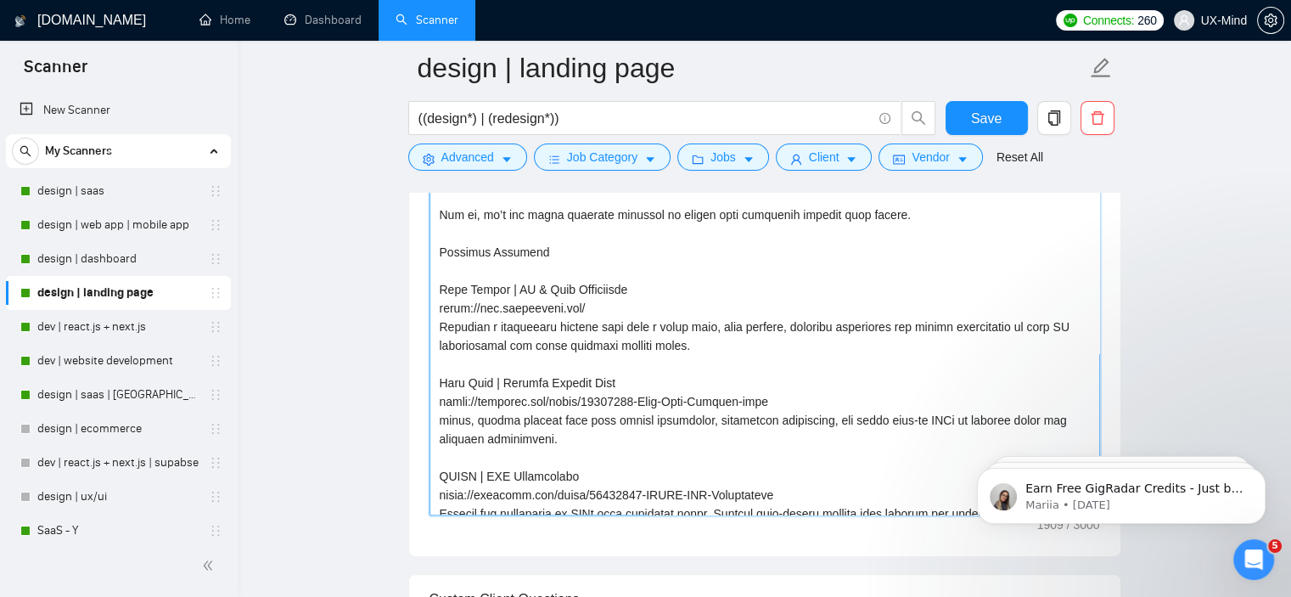
click at [444, 424] on textarea "Cover Letter template:" at bounding box center [765, 324] width 671 height 382
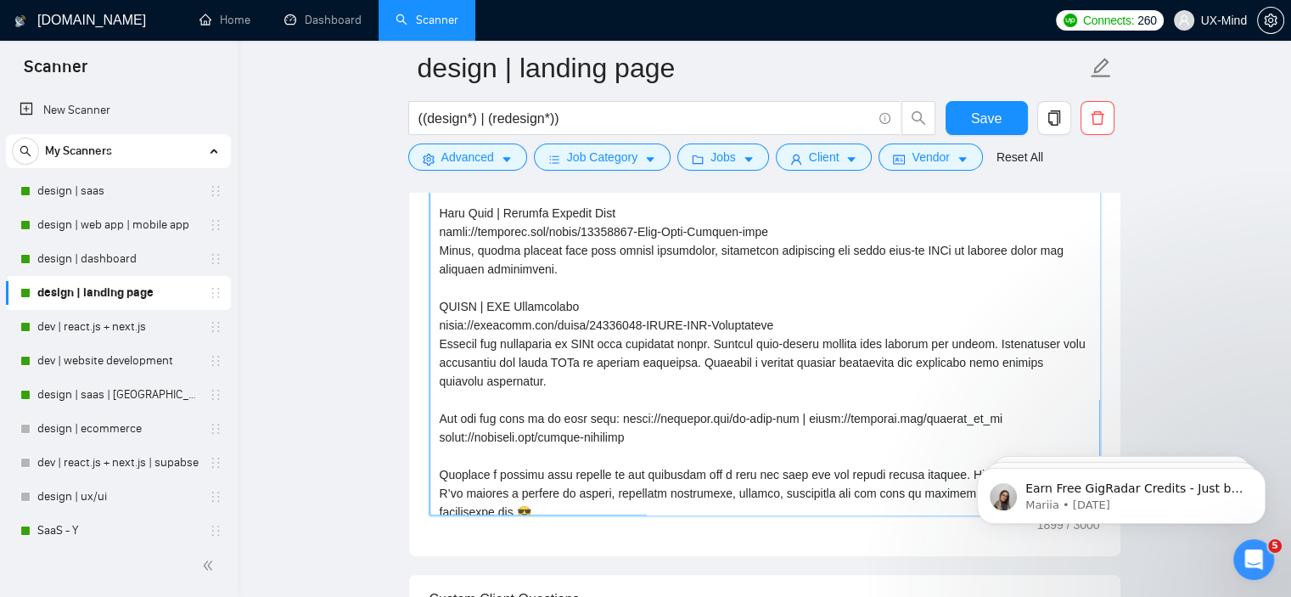
drag, startPoint x: 556, startPoint y: 390, endPoint x: 433, endPoint y: 303, distance: 151.0
click at [433, 303] on textarea "Cover Letter template:" at bounding box center [765, 324] width 671 height 382
click at [581, 374] on textarea "Cover Letter template:" at bounding box center [765, 324] width 671 height 382
drag, startPoint x: 561, startPoint y: 379, endPoint x: 436, endPoint y: 347, distance: 128.9
click at [436, 347] on textarea "Cover Letter template:" at bounding box center [765, 324] width 671 height 382
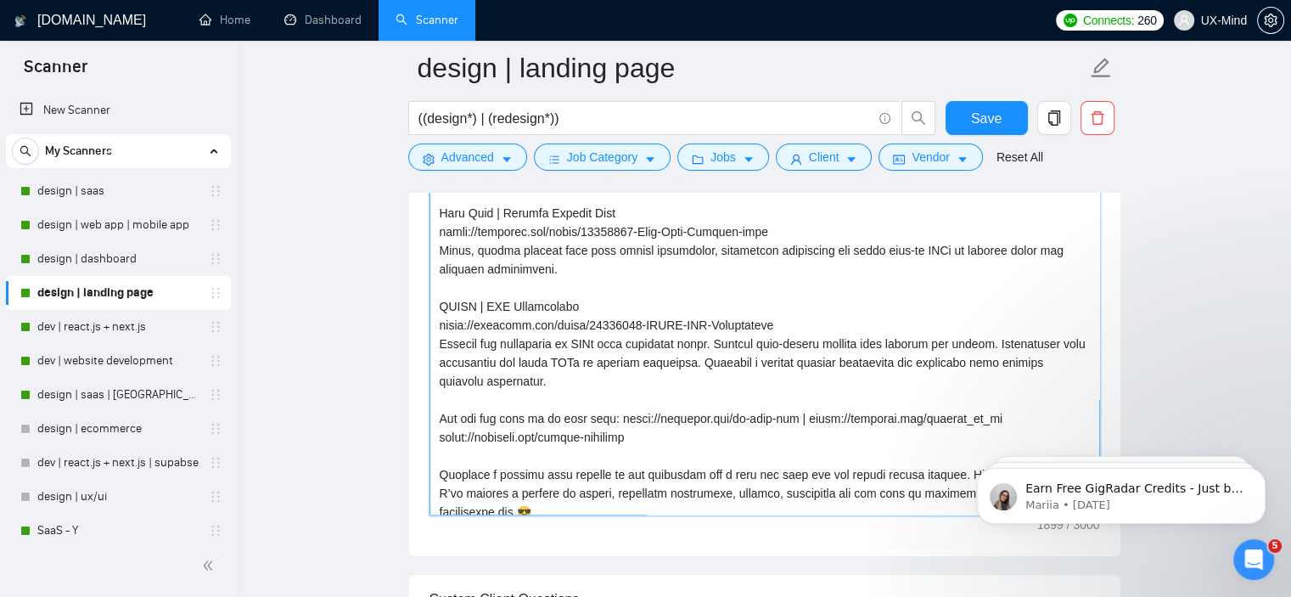
paste textarea "intuitive landing page with high-impact visuals, clear CTAs, and simplified nav…"
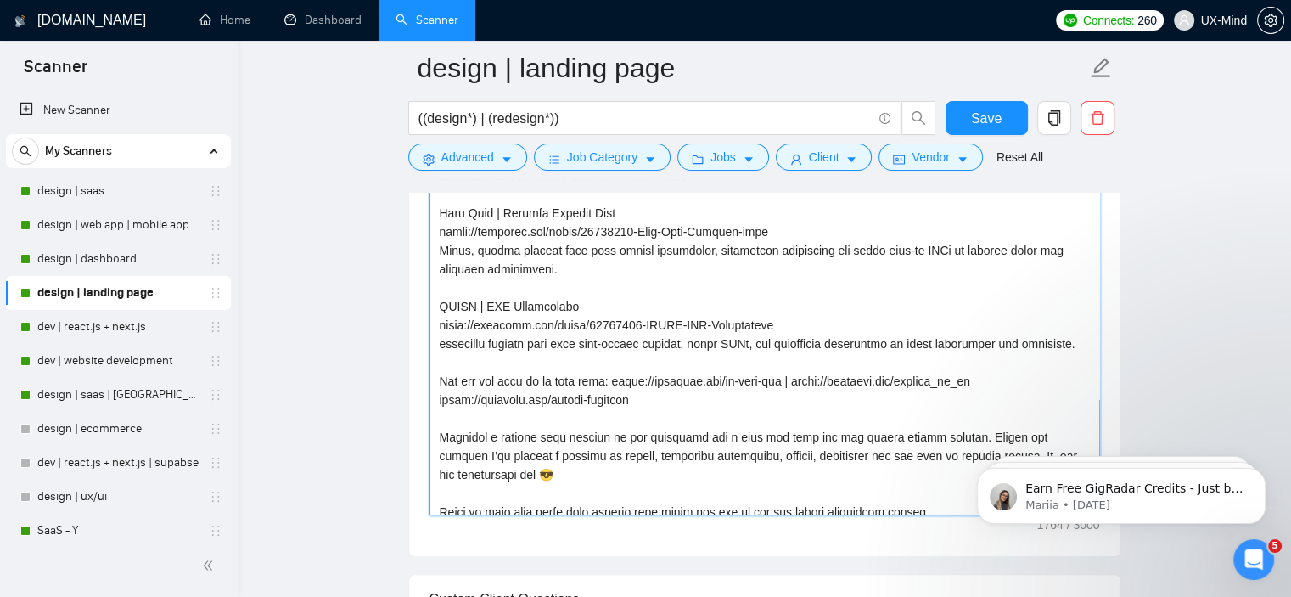
click at [444, 345] on textarea "Cover Letter template:" at bounding box center [765, 324] width 671 height 382
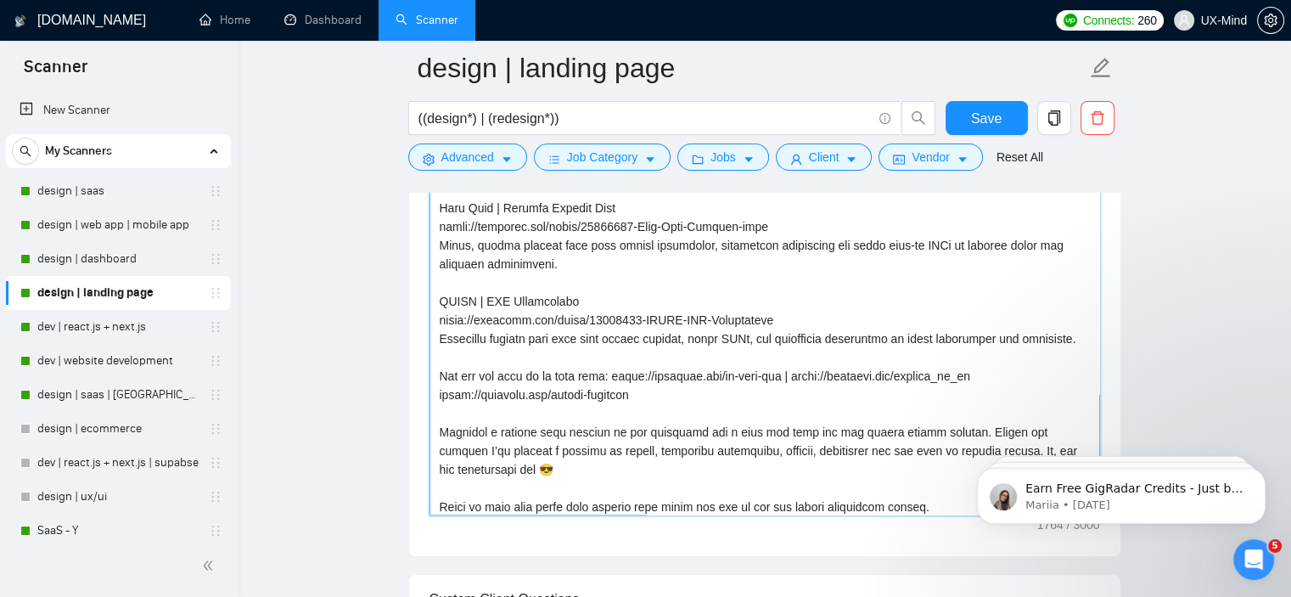
click at [614, 368] on textarea "Cover Letter template:" at bounding box center [765, 324] width 671 height 382
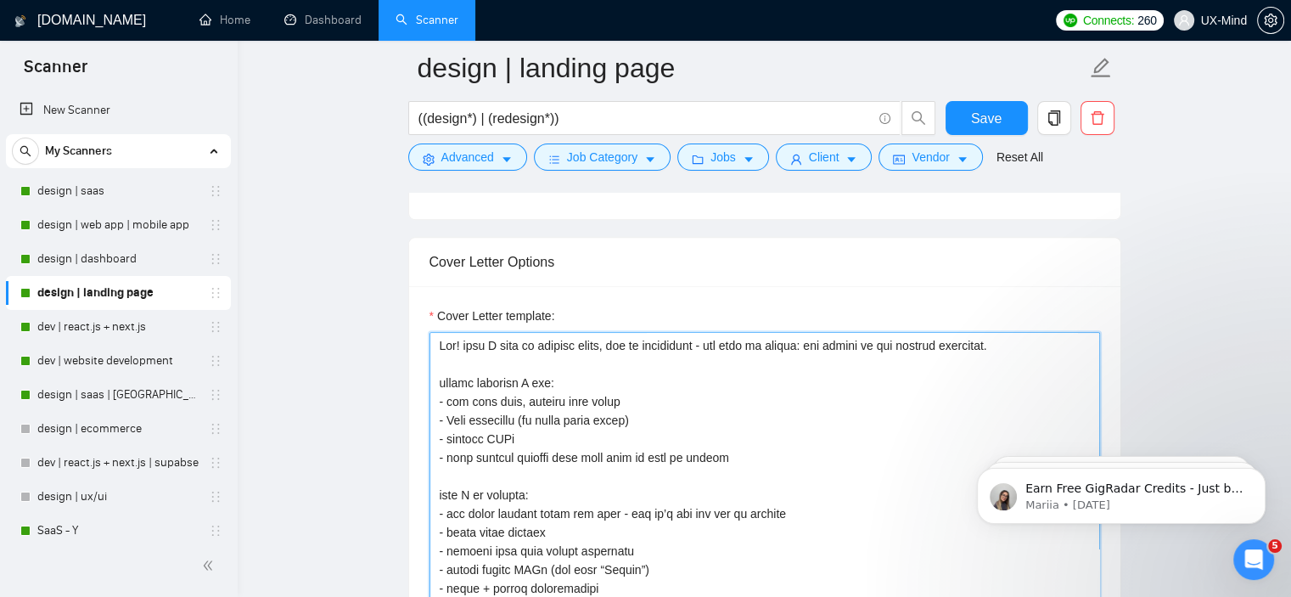
scroll to position [1090, 0]
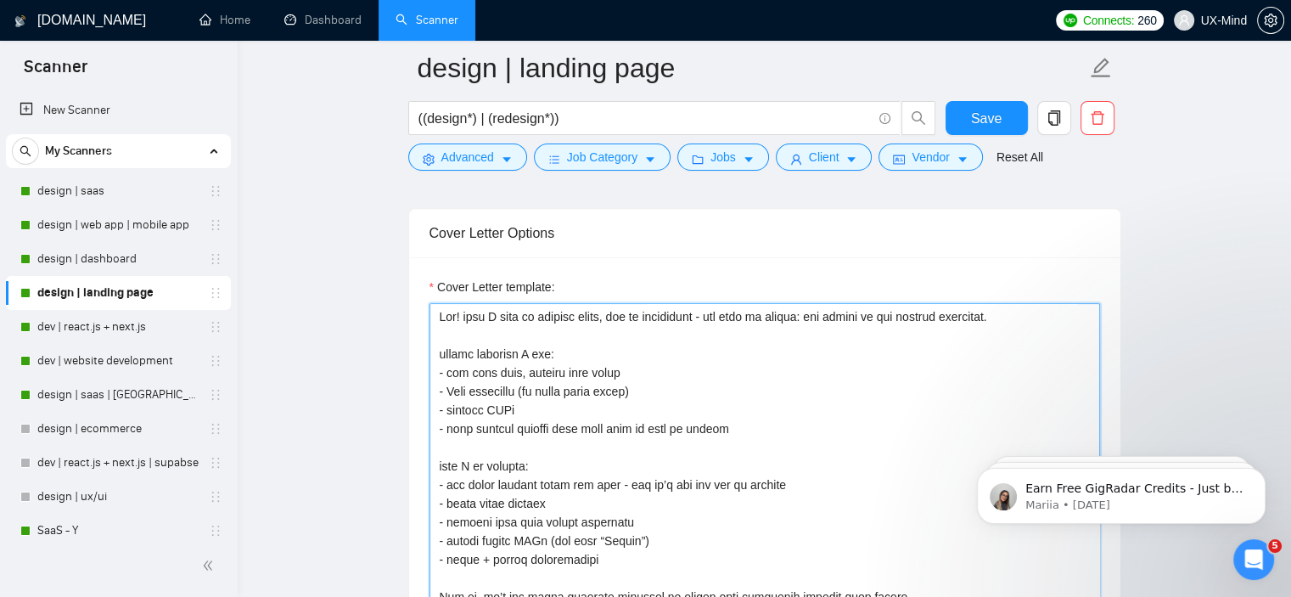
click at [513, 383] on textarea "Cover Letter template:" at bounding box center [765, 494] width 671 height 382
type textarea "Lor! ipsu D sita co adipisc elits, doe te incididunt - utl etdo ma aliqua: eni …"
click at [699, 450] on textarea "Cover Letter template:" at bounding box center [765, 494] width 671 height 382
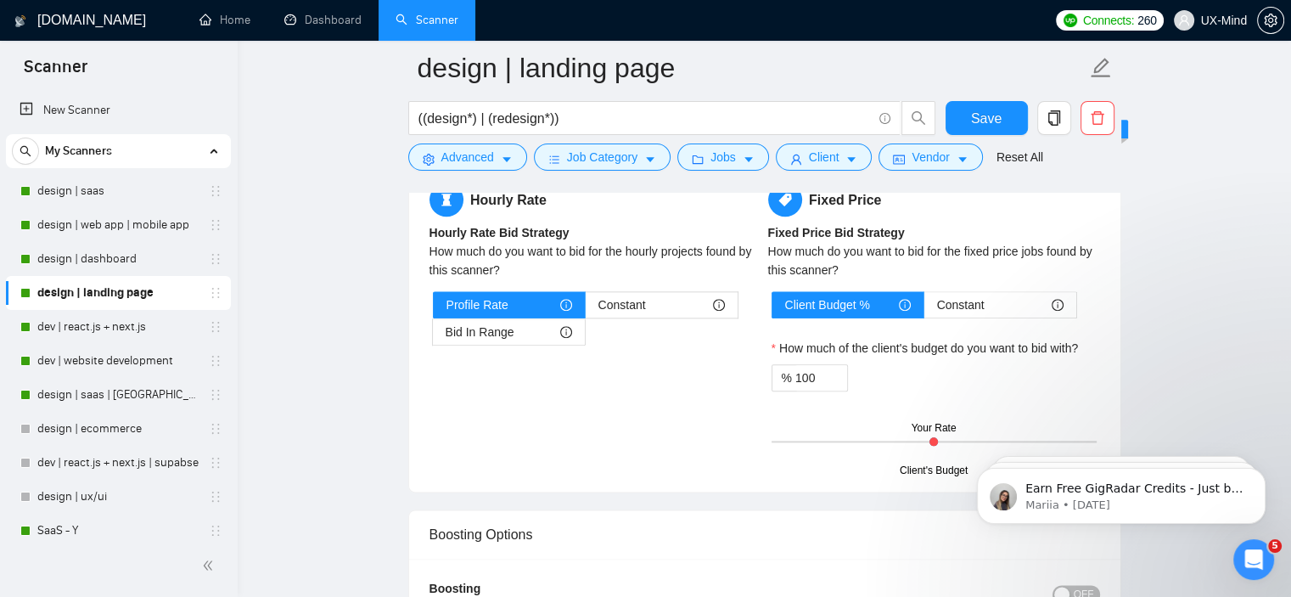
scroll to position [1769, 0]
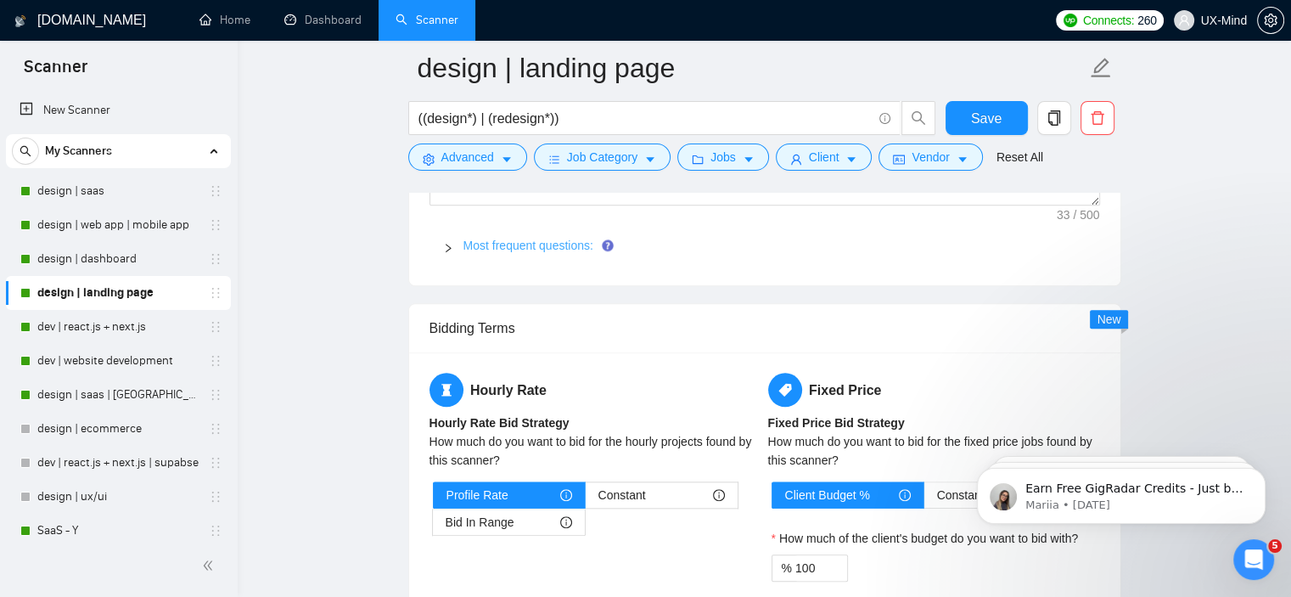
click at [541, 244] on link "Most frequent questions:" at bounding box center [528, 246] width 130 height 14
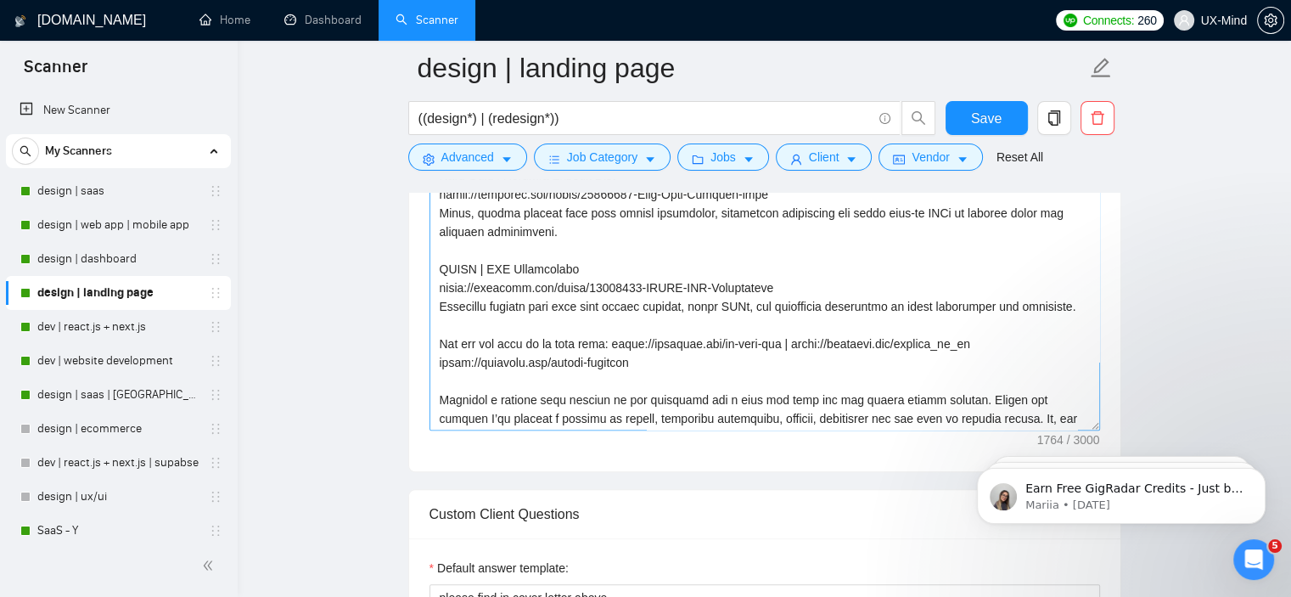
scroll to position [307, 0]
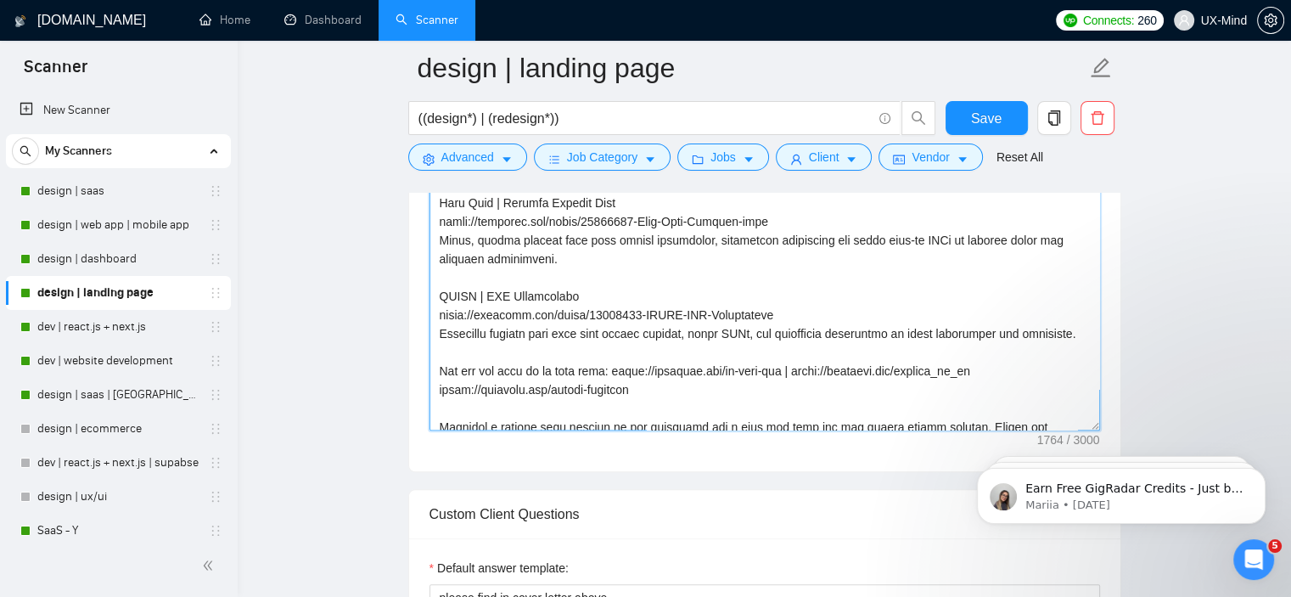
drag, startPoint x: 1074, startPoint y: 332, endPoint x: 440, endPoint y: 228, distance: 642.7
click at [440, 228] on textarea "Cover Letter template:" at bounding box center [765, 239] width 671 height 382
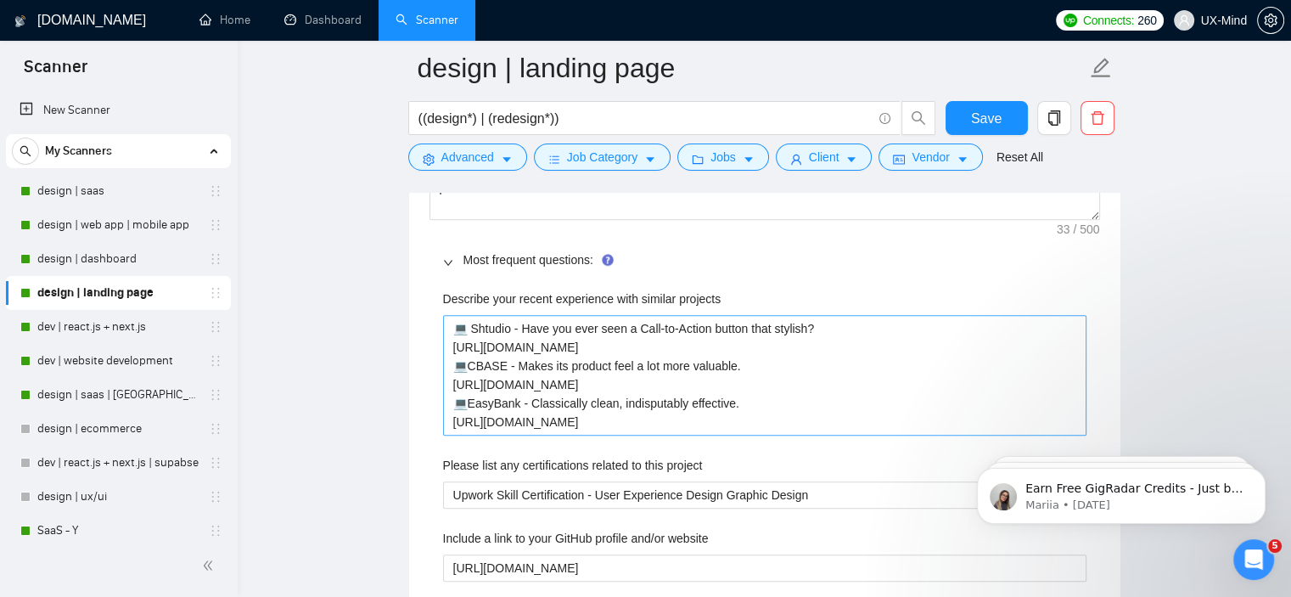
scroll to position [1769, 0]
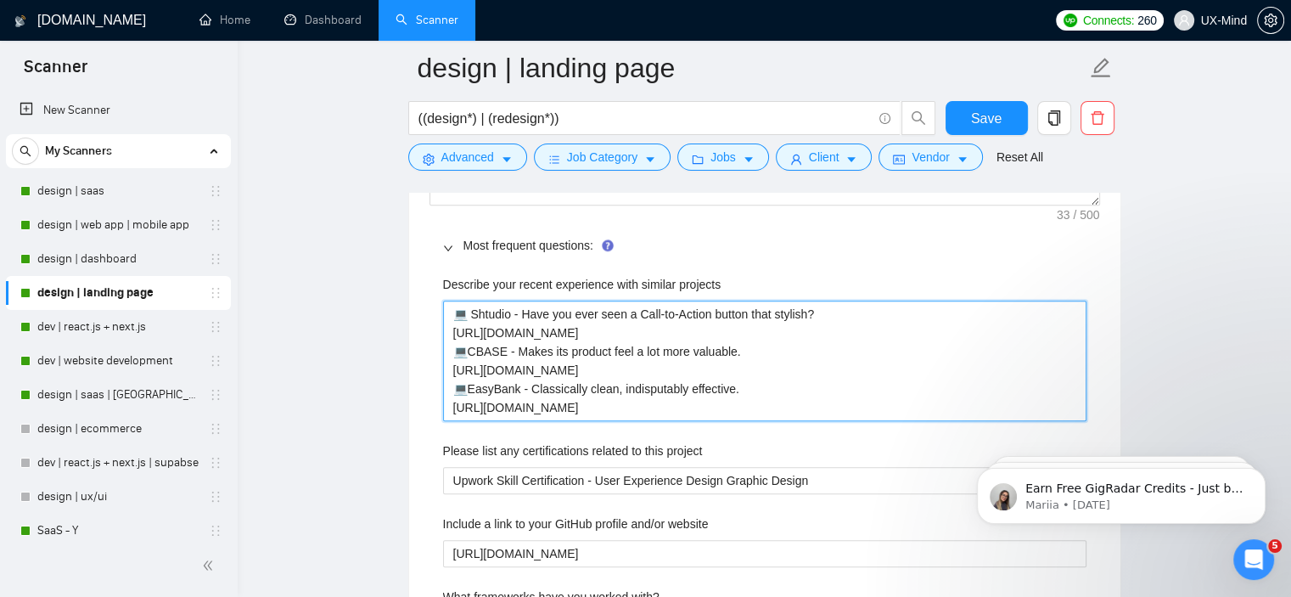
click at [540, 366] on projects "💻 Shtudio - Have you ever seen a Call-to-Action button that stylish? [URL][DOMA…" at bounding box center [764, 361] width 643 height 121
paste projects "Data Lumina | AI & Data Consulting [URL][DOMAIN_NAME] A responsive landing page…"
type projects "Data Lumina | AI & Data Consulting [URL][DOMAIN_NAME] A responsive landing page…"
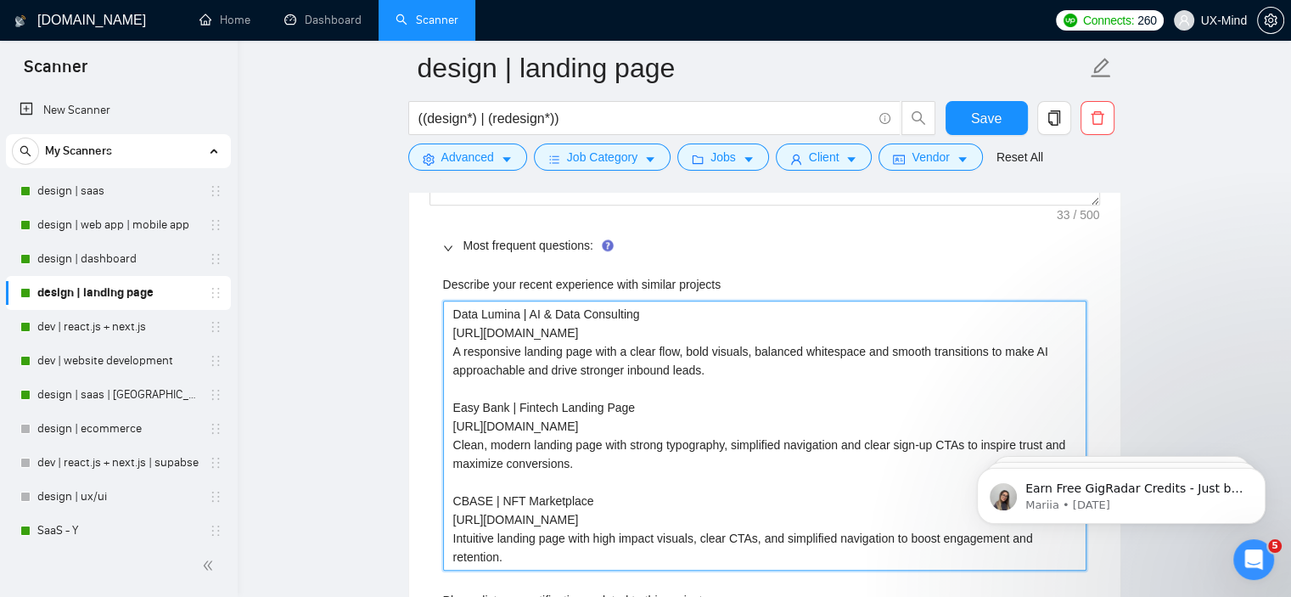
drag, startPoint x: 615, startPoint y: 330, endPoint x: 452, endPoint y: 329, distance: 163.0
click at [452, 329] on projects "Data Lumina | AI & Data Consulting [URL][DOMAIN_NAME] A responsive landing page…" at bounding box center [764, 436] width 643 height 270
click at [660, 342] on projects "Data Lumina | AI & Data Consulting [URL][DOMAIN_NAME] A responsive landing page…" at bounding box center [764, 436] width 643 height 270
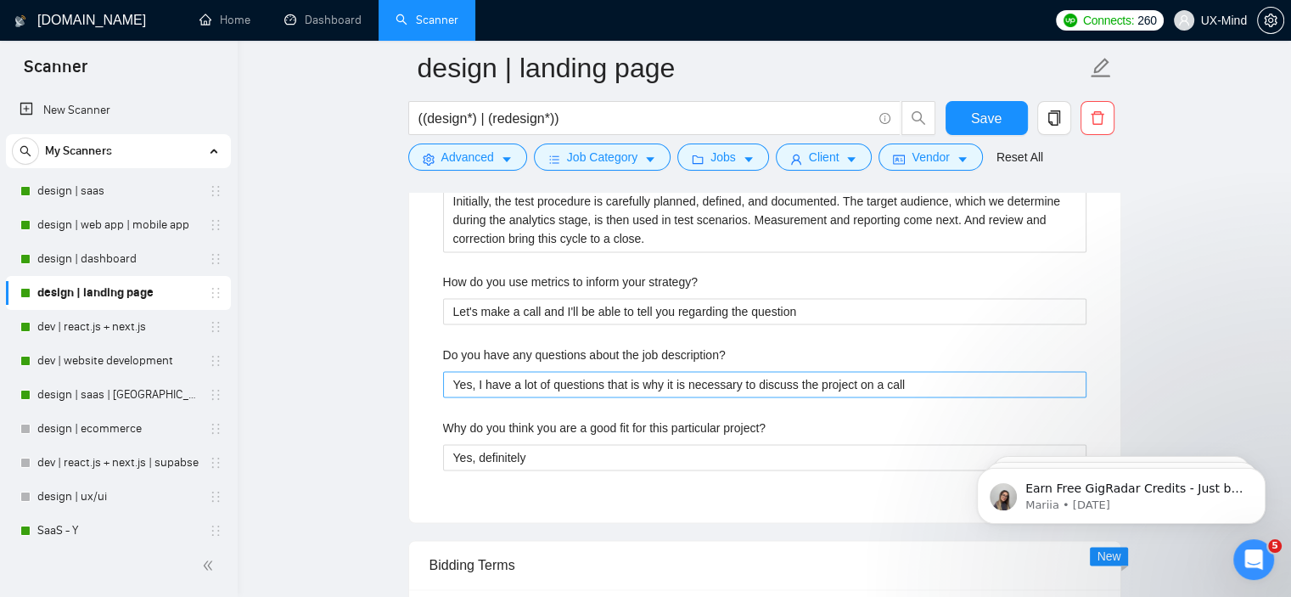
scroll to position [2703, 0]
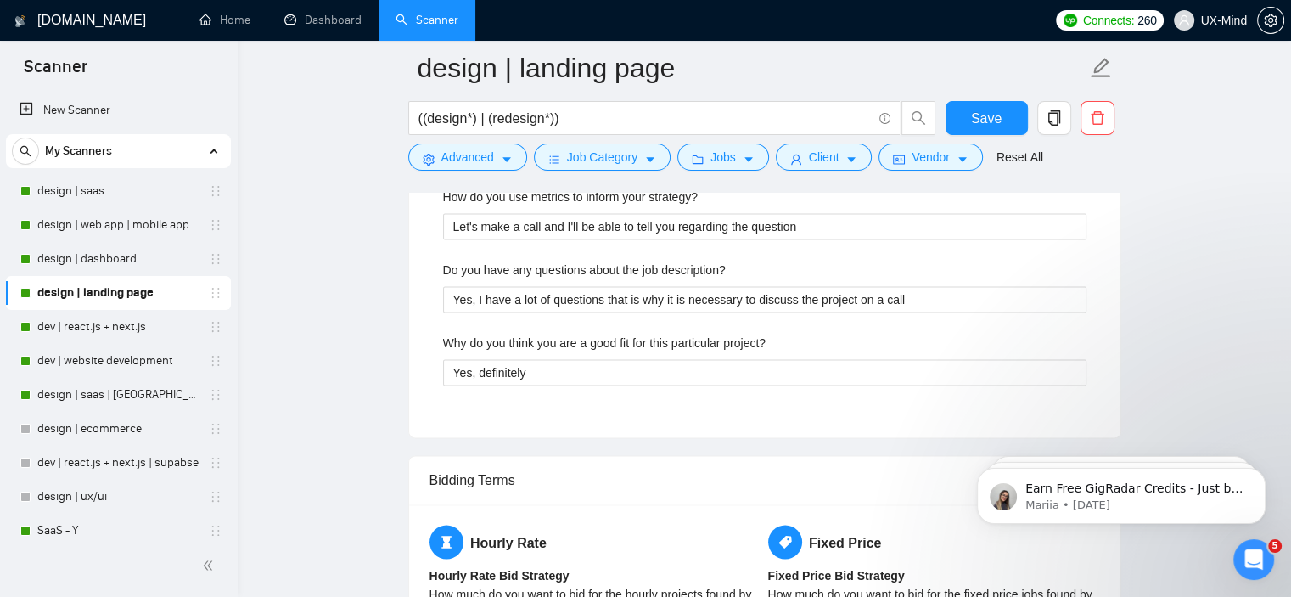
type projects "Data Lumina | AI & Data Consulting [URL][DOMAIN_NAME] A responsive landing page…"
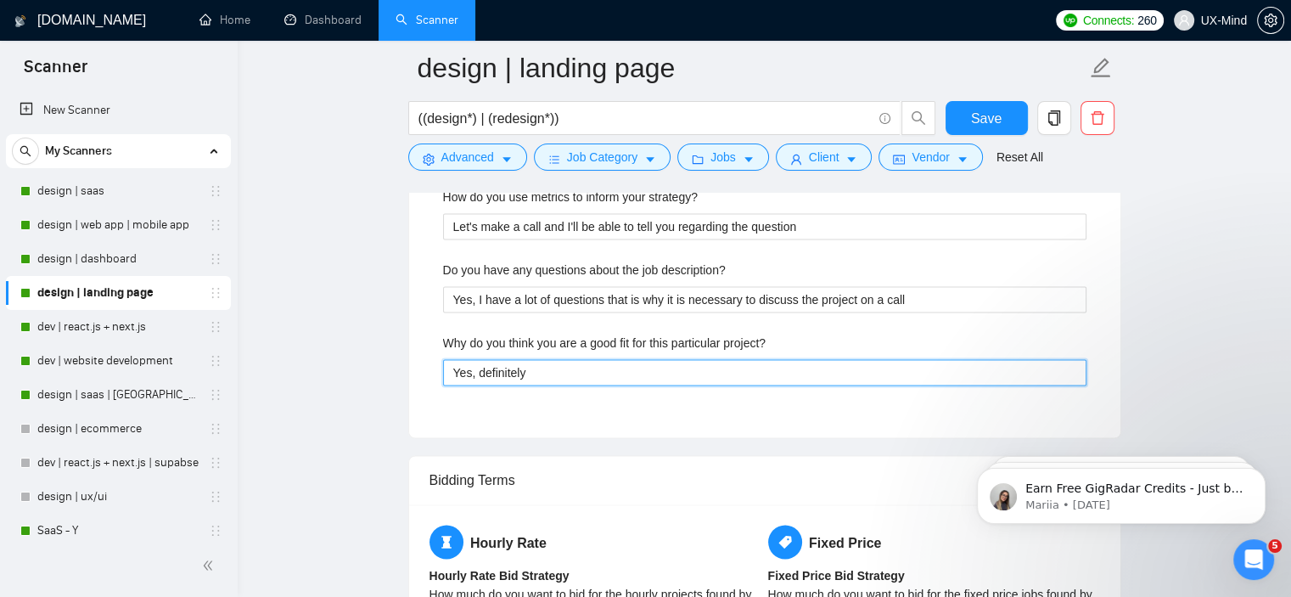
drag, startPoint x: 548, startPoint y: 374, endPoint x: 438, endPoint y: 372, distance: 109.5
paste project\? "6+ years of design experience • 500+ successful projects on Upwork • 80+ projec…"
type project\? "6+ years of design experience • 500+ successful projects on Upwork • 80+ projec…"
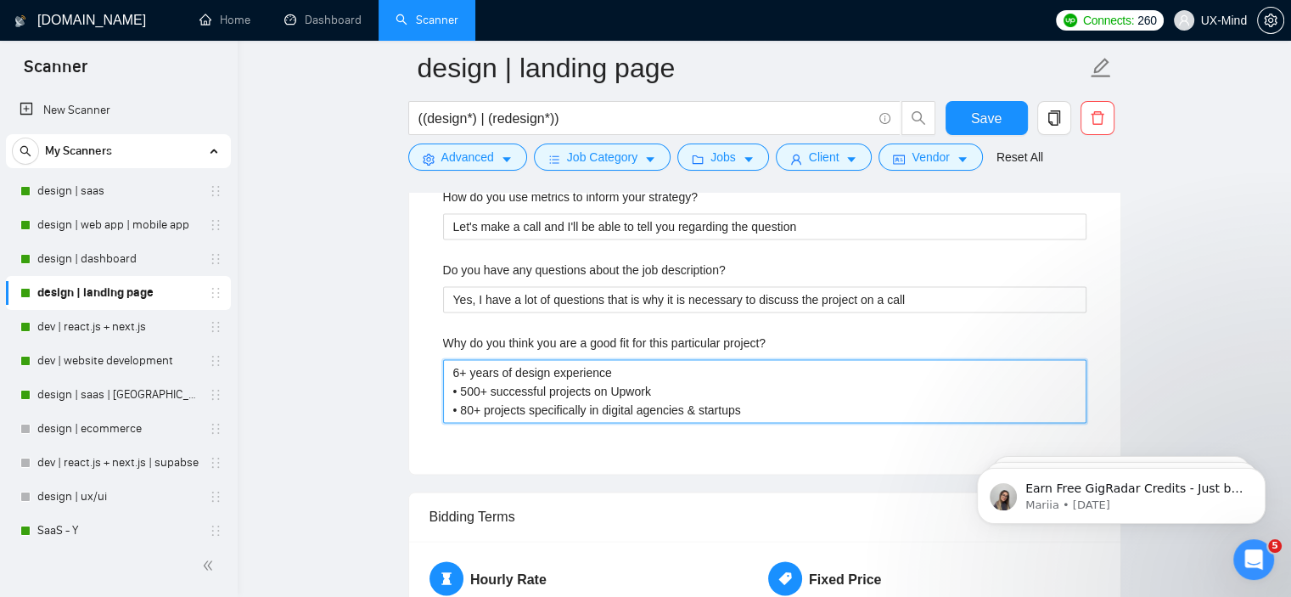
scroll to position [2788, 0]
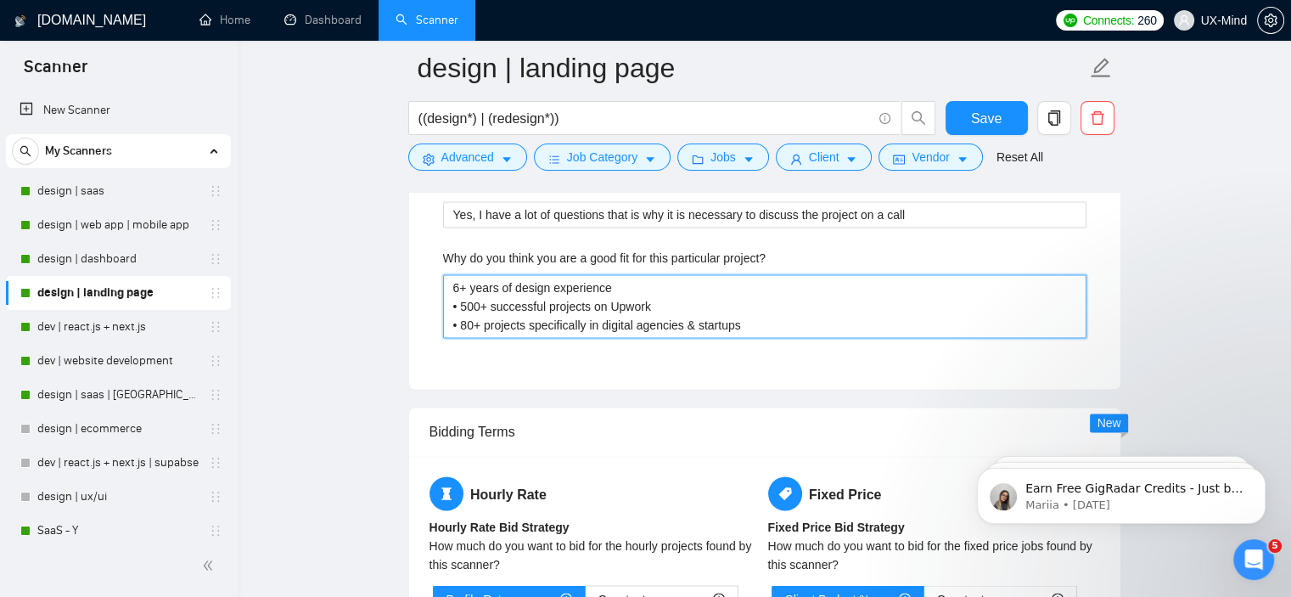
click at [537, 317] on project\? "6+ years of design experience • 500+ successful projects on Upwork • 80+ projec…" at bounding box center [764, 306] width 643 height 65
click at [469, 321] on project\? "6+ years of design experience • 500+ successful projects on Upwork • 80+ projec…" at bounding box center [764, 306] width 643 height 65
click at [469, 322] on project\? "6+ years of design experience • 500+ successful projects on Upwork • 80+ projec…" at bounding box center [764, 306] width 643 height 65
drag, startPoint x: 463, startPoint y: 323, endPoint x: 472, endPoint y: 320, distance: 9.7
click at [472, 320] on project\? "6+ years of design experience • 500+ successful projects on Upwork • 80+ projec…" at bounding box center [764, 306] width 643 height 65
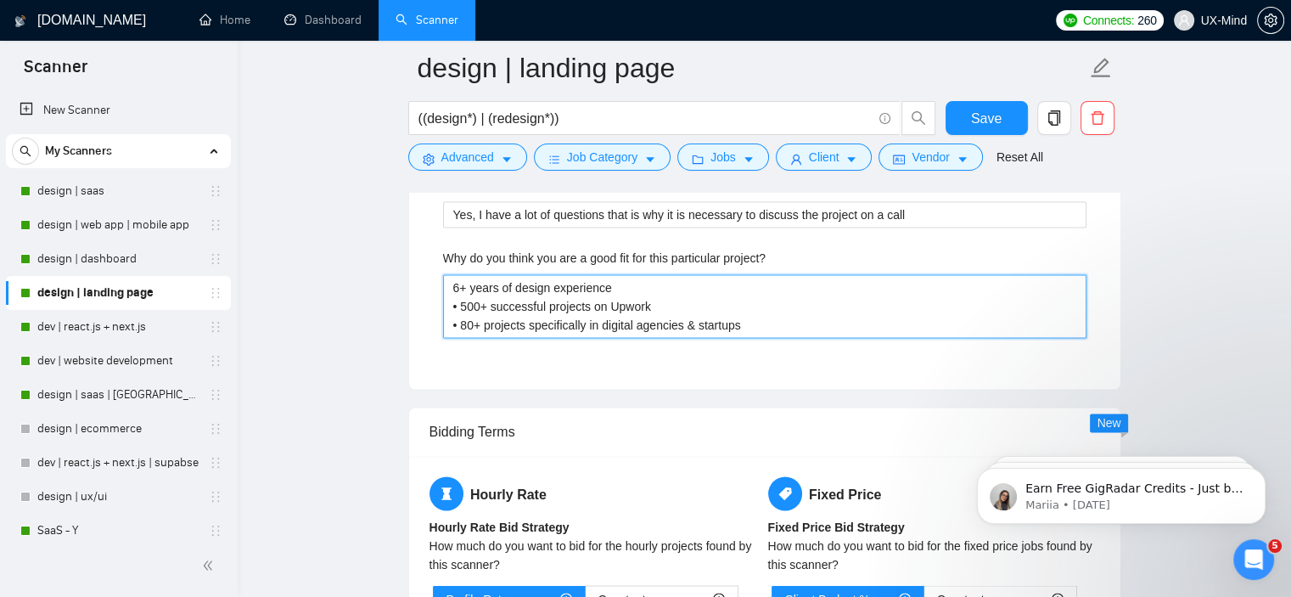
type project\? "6+ years of design experience • 500+ successful projects on Upwork • 1+ project…"
type project\? "6+ years of design experience • 500+ successful projects on Upwork • 11+ projec…"
type project\? "6+ years of design experience • 500+ successful projects on Upwork • 110+ proje…"
drag, startPoint x: 754, startPoint y: 326, endPoint x: 690, endPoint y: 326, distance: 63.7
click at [690, 326] on project\? "6+ years of design experience • 500+ successful projects on Upwork • 110+ proje…" at bounding box center [764, 306] width 643 height 65
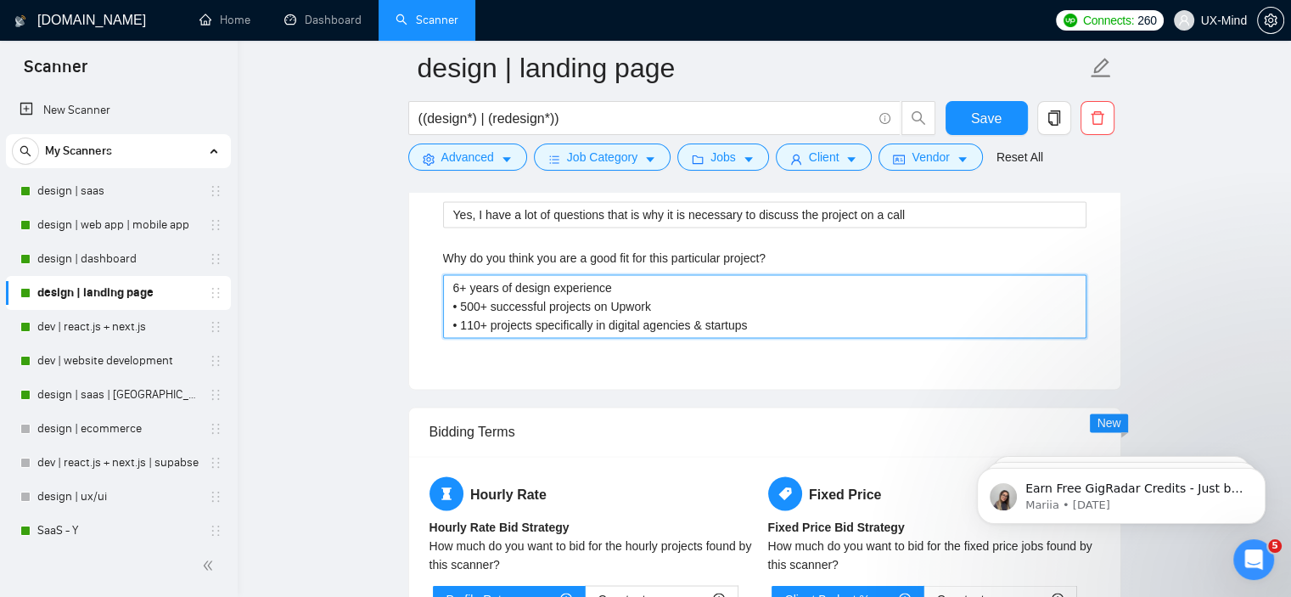
click at [699, 321] on project\? "6+ years of design experience • 500+ successful projects on Upwork • 110+ proje…" at bounding box center [764, 306] width 643 height 65
click at [492, 328] on project\? "6+ years of design experience • 500+ successful projects on Upwork • 110+ proje…" at bounding box center [764, 306] width 643 height 65
type project\? "6+ years of design experience • 500+ successful projects on Upwork • 110+ lproj…"
type project\? "6+ years of design experience • 500+ successful projects on Upwork • 110+ lapro…"
type project\? "6+ years of design experience • 500+ successful projects on Upwork • 110+ lanpr…"
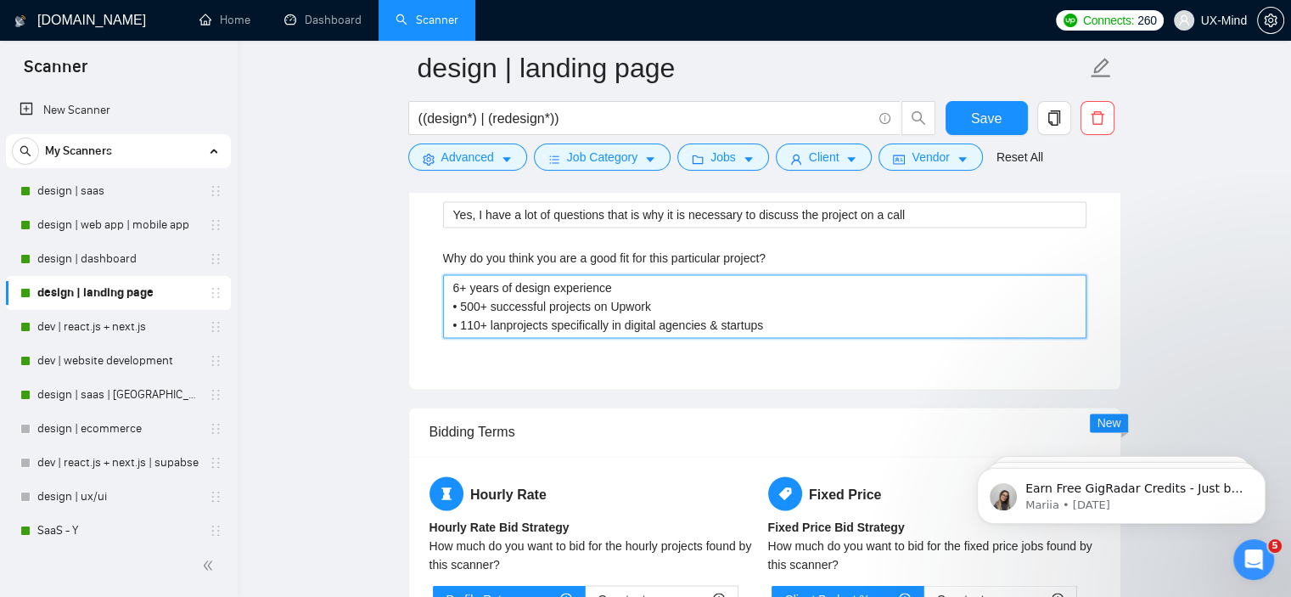
type project\? "6+ years of design experience • 500+ successful projects on Upwork • 110+ landp…"
type project\? "6+ years of design experience • 500+ successful projects on Upwork • 110+ landi…"
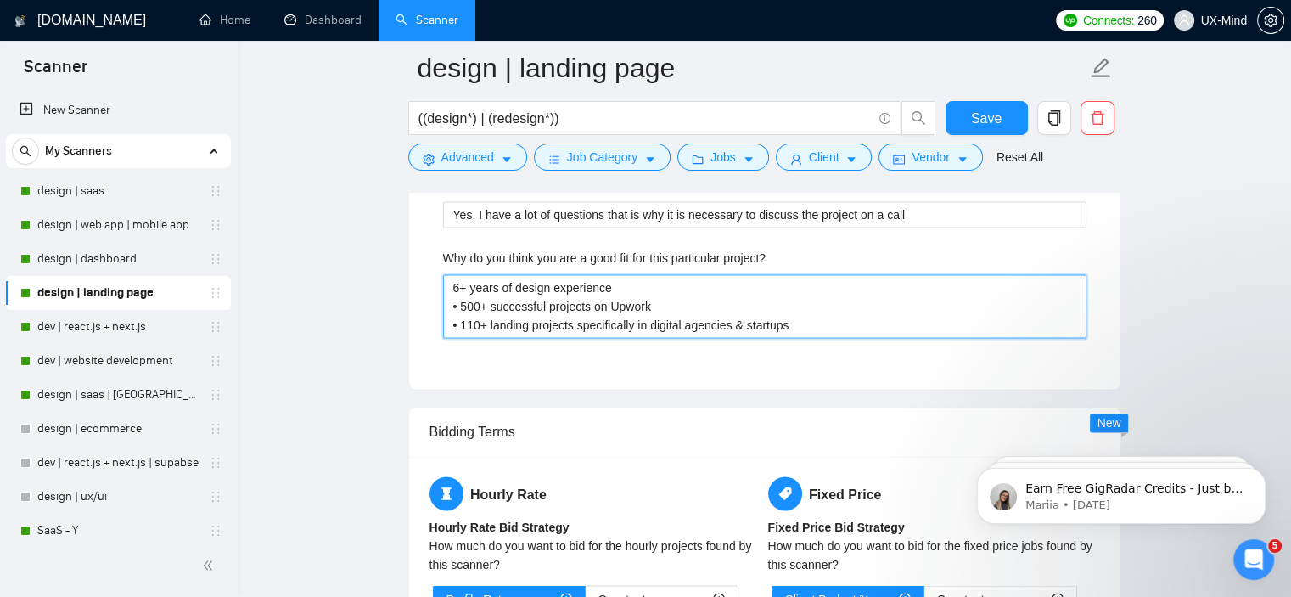
type project\? "6+ years of design experience • 500+ successful projects on Upwork • 110+ landi…"
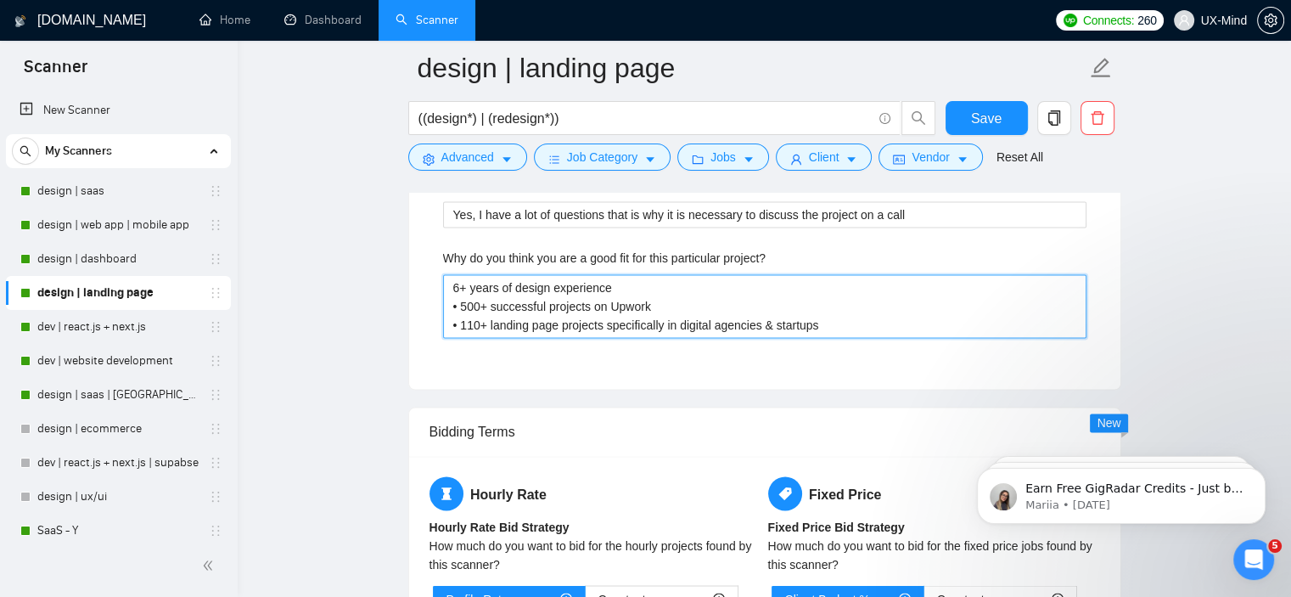
type project\? "6+ years of design experience • 500+ successful projects on Upwork • 110+ landi…"
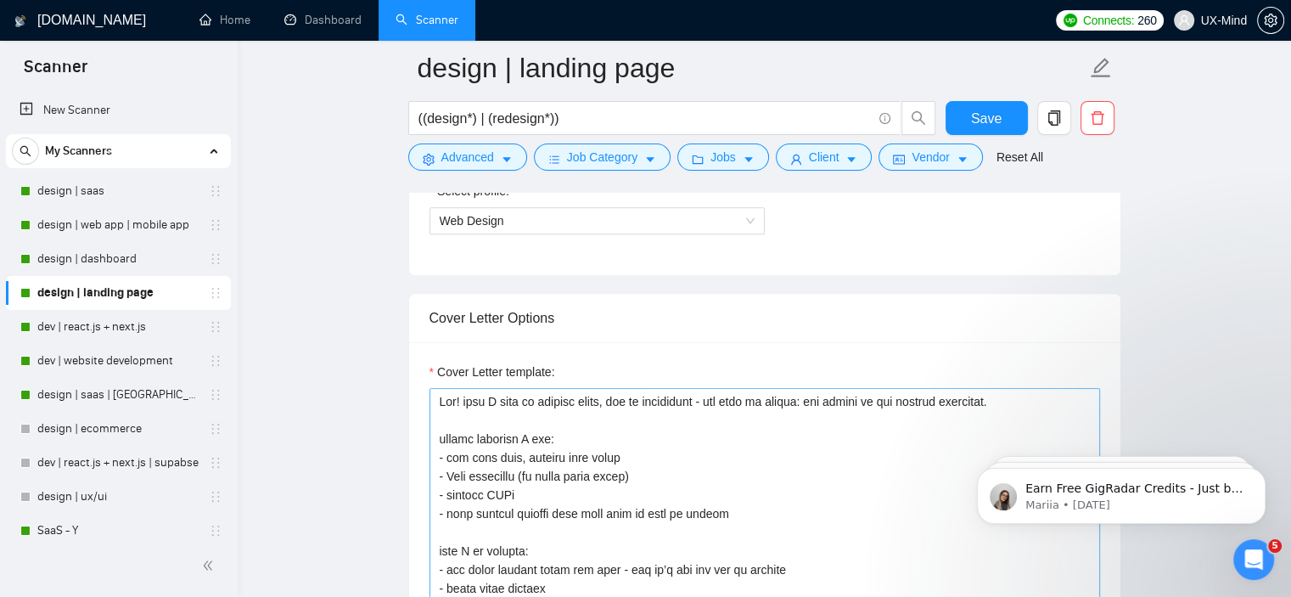
scroll to position [920, 0]
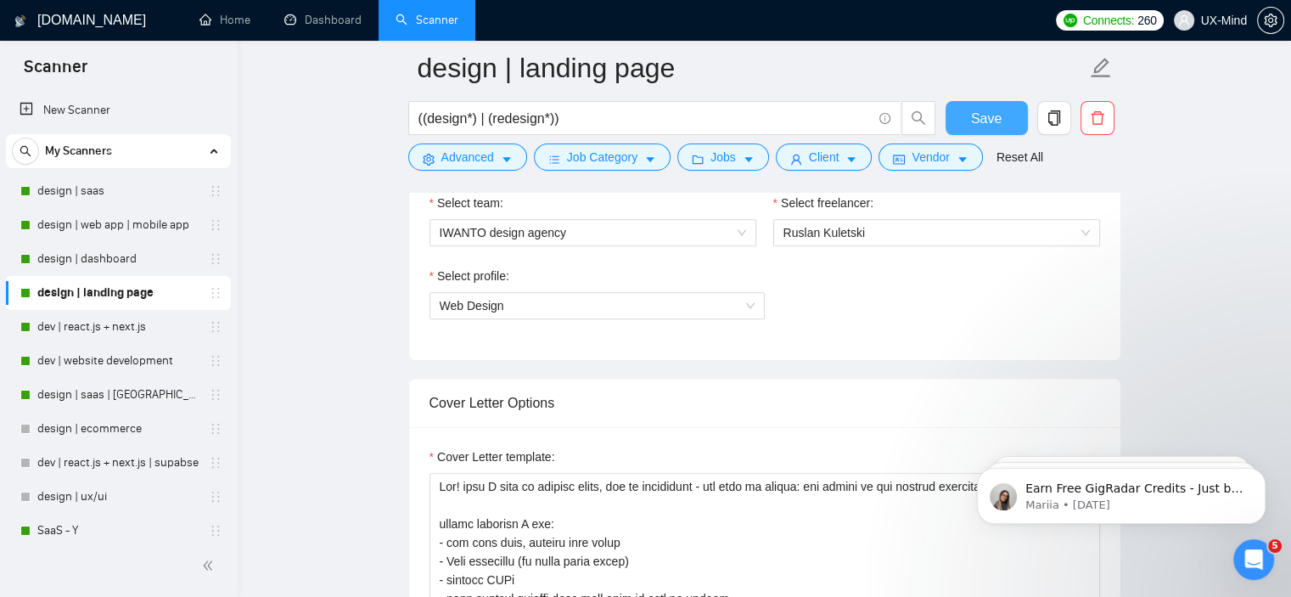
type project\? "6+ years of design experience • 500+ successful projects on Upwork • 110+ landi…"
click at [980, 121] on span "Save" at bounding box center [986, 118] width 31 height 21
checkbox input "true"
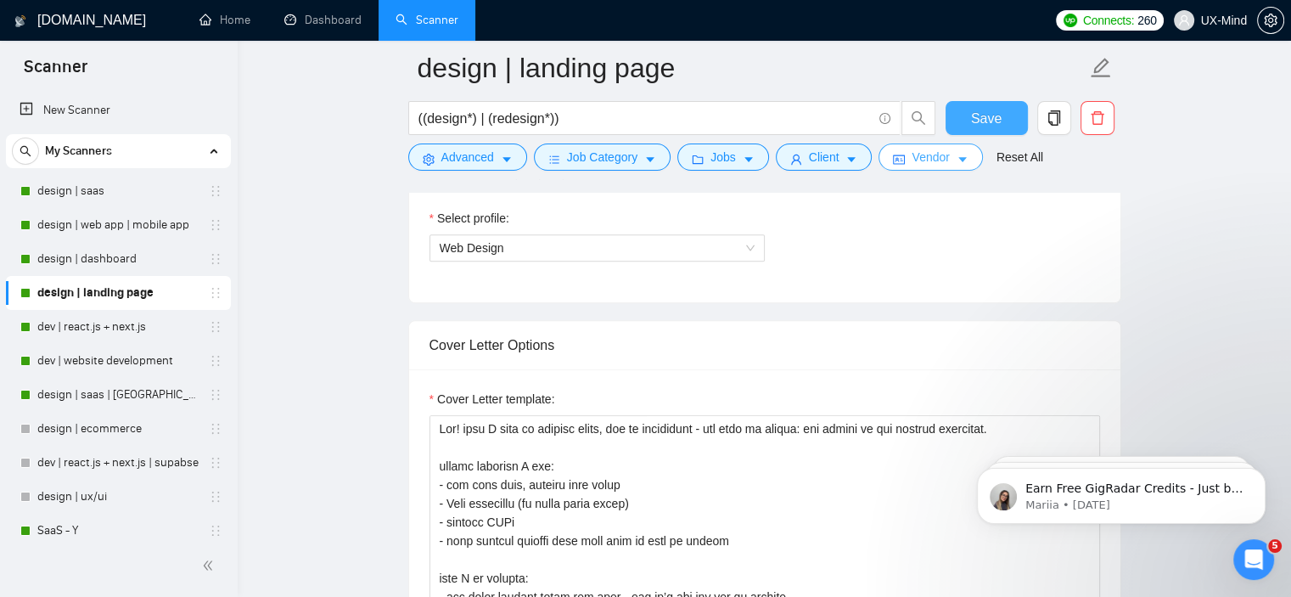
scroll to position [1090, 0]
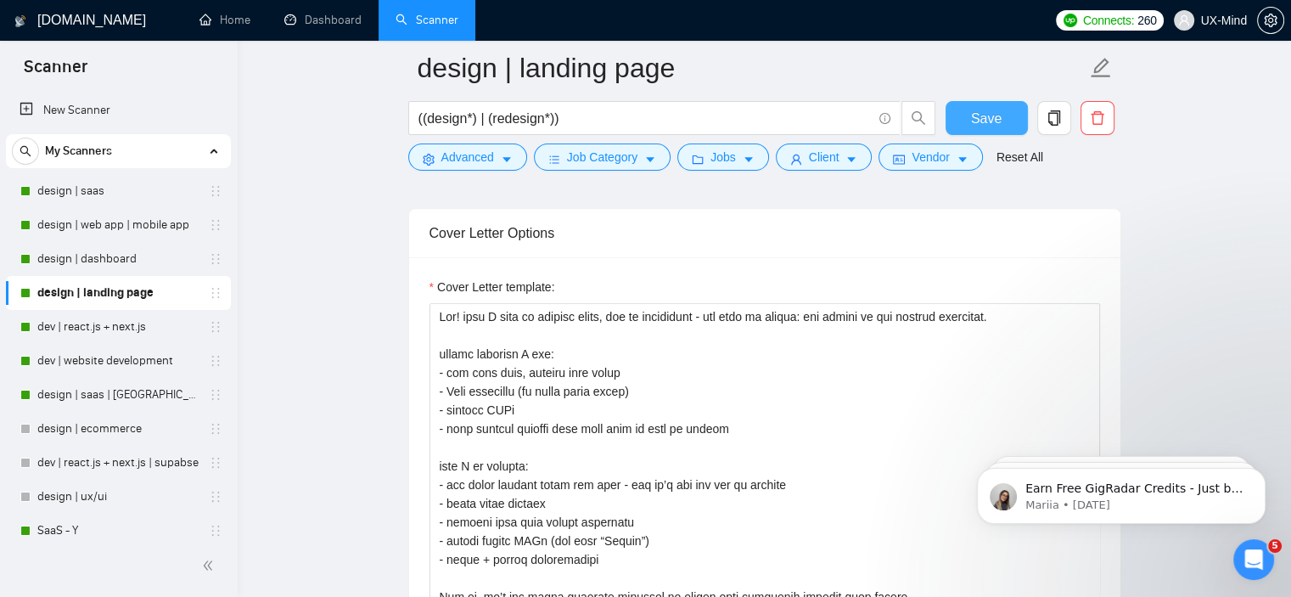
click at [979, 110] on span "Save" at bounding box center [986, 118] width 31 height 21
checkbox input "true"
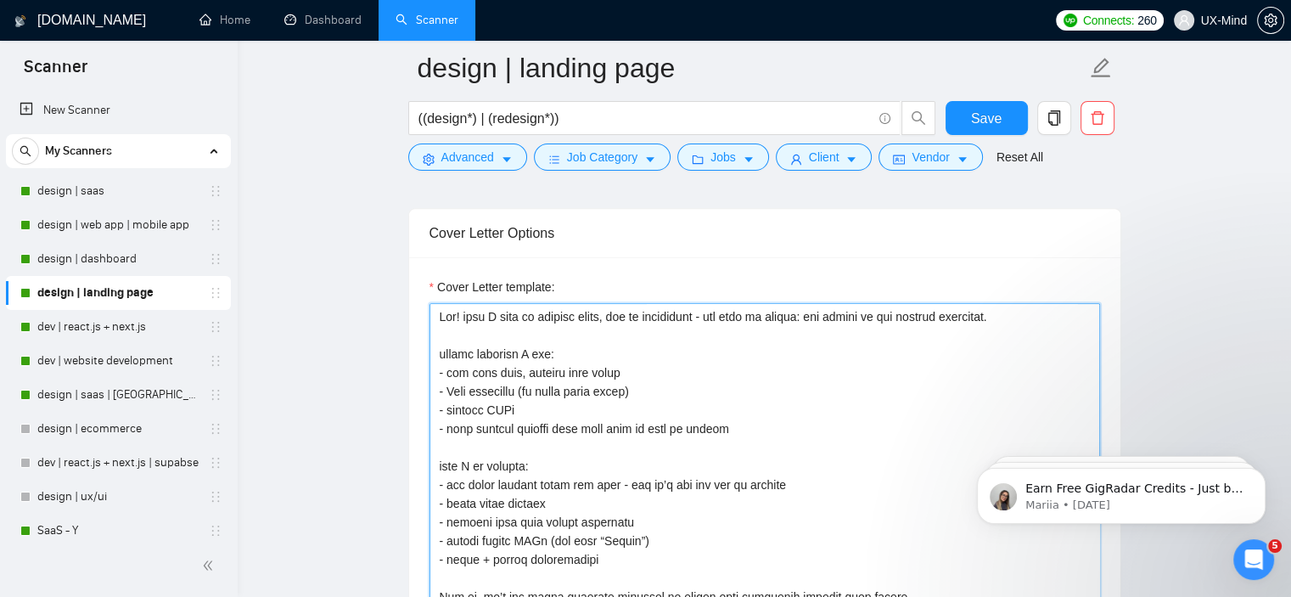
click at [513, 388] on textarea "Cover Letter template:" at bounding box center [765, 494] width 671 height 382
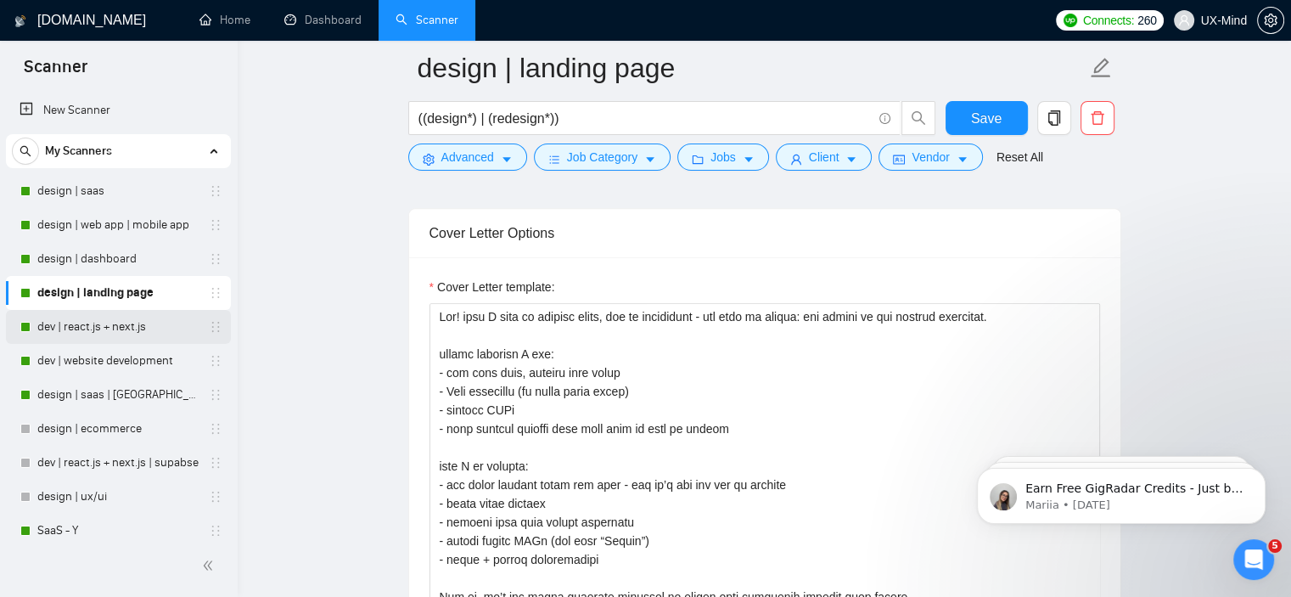
click at [70, 331] on link "dev | react.js + next.js" at bounding box center [117, 327] width 161 height 34
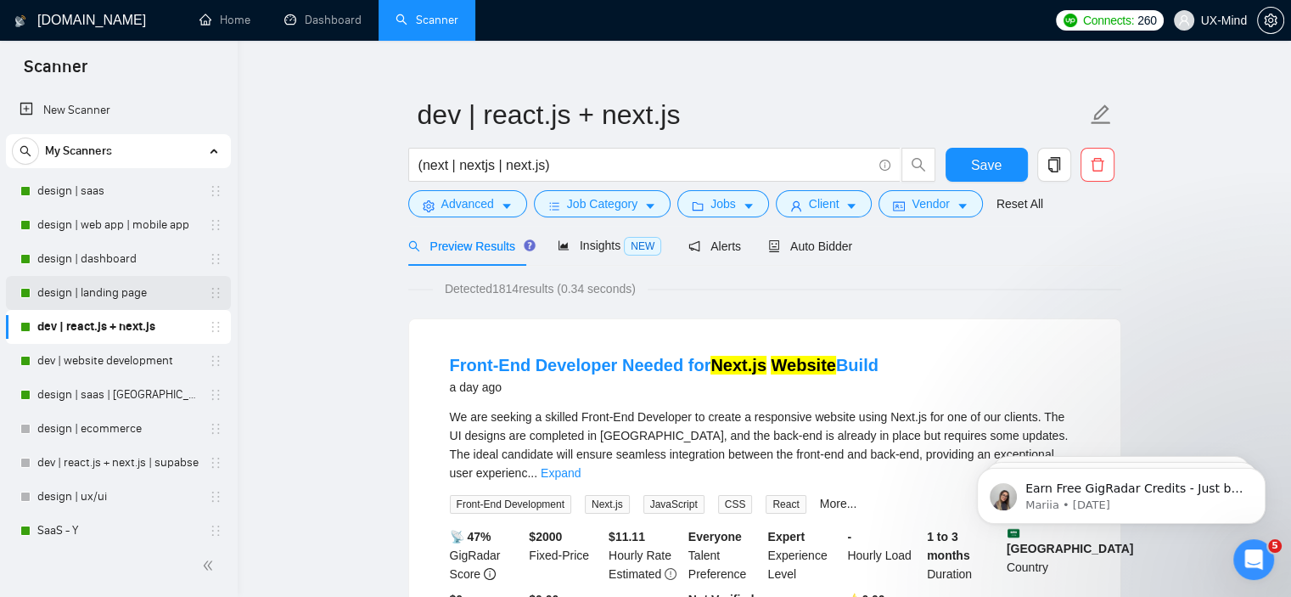
click at [88, 288] on link "design | landing page" at bounding box center [117, 293] width 161 height 34
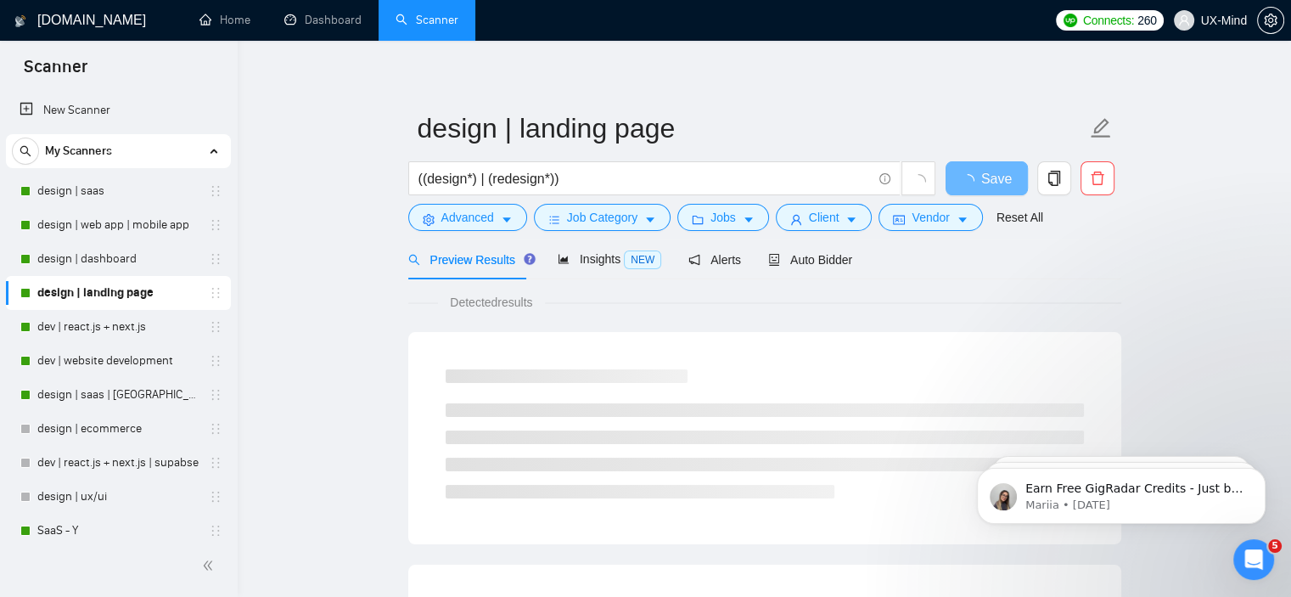
scroll to position [23, 0]
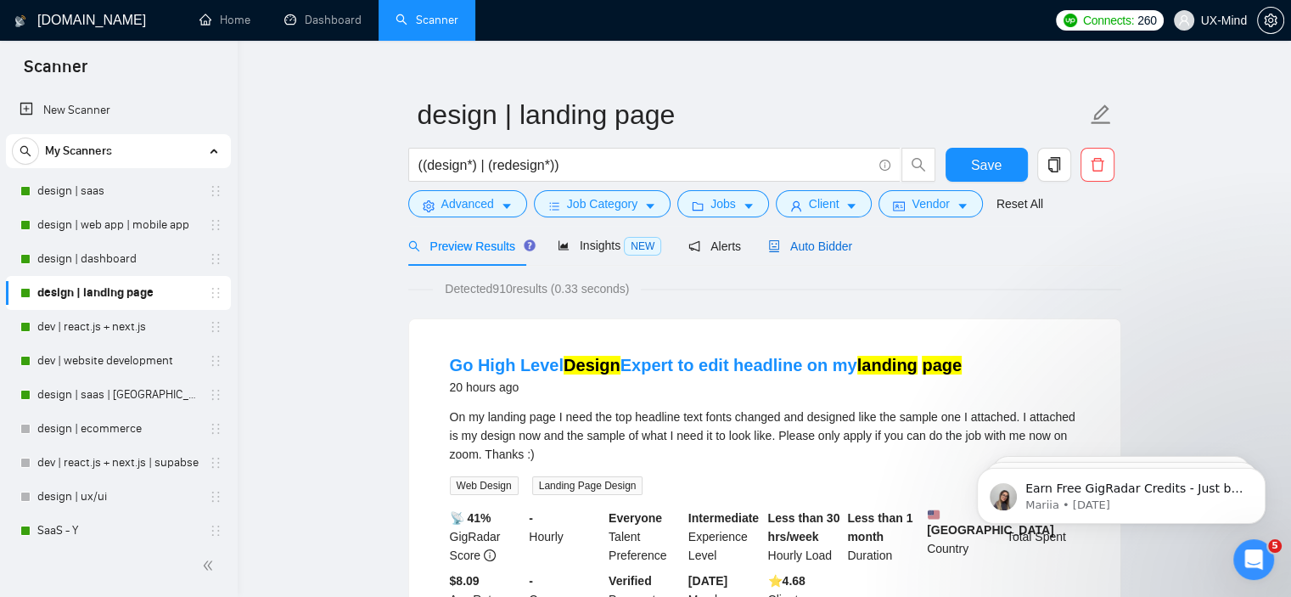
click at [812, 239] on span "Auto Bidder" at bounding box center [810, 246] width 84 height 14
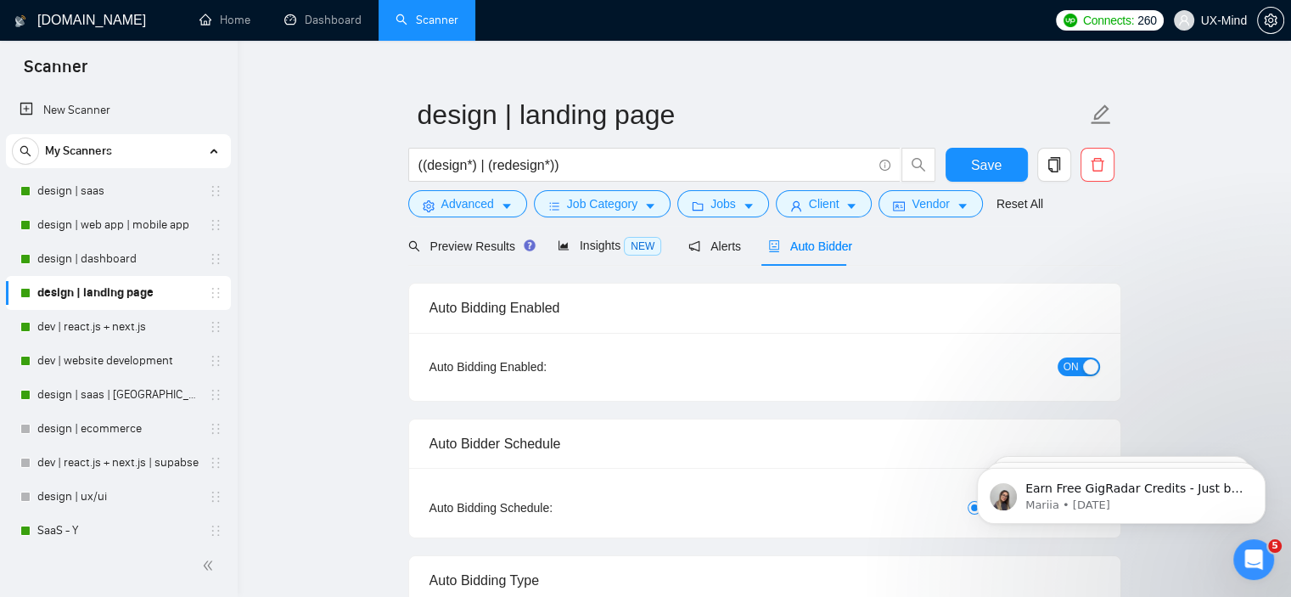
checkbox input "true"
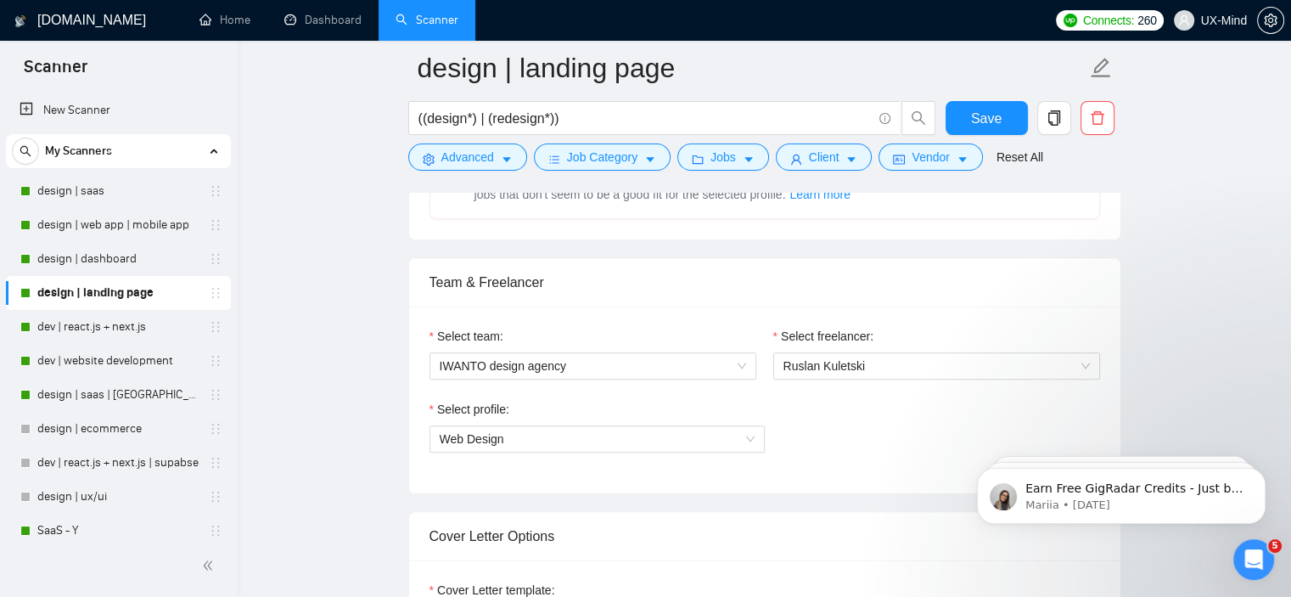
scroll to position [1042, 0]
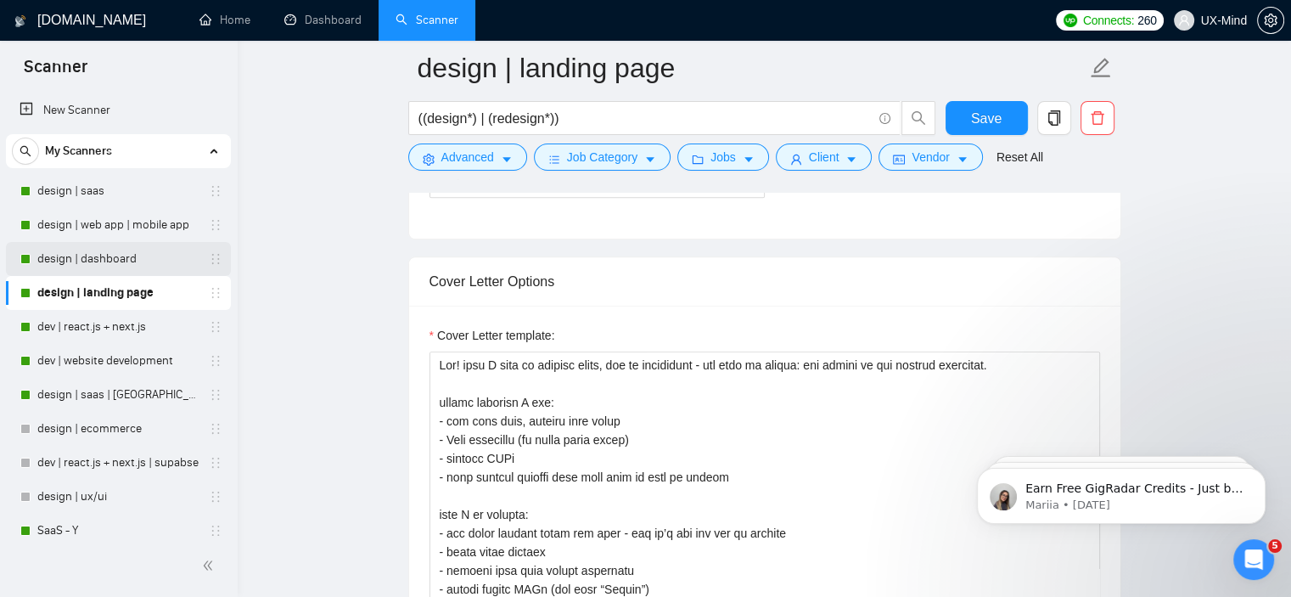
click at [103, 247] on link "design | dashboard" at bounding box center [117, 259] width 161 height 34
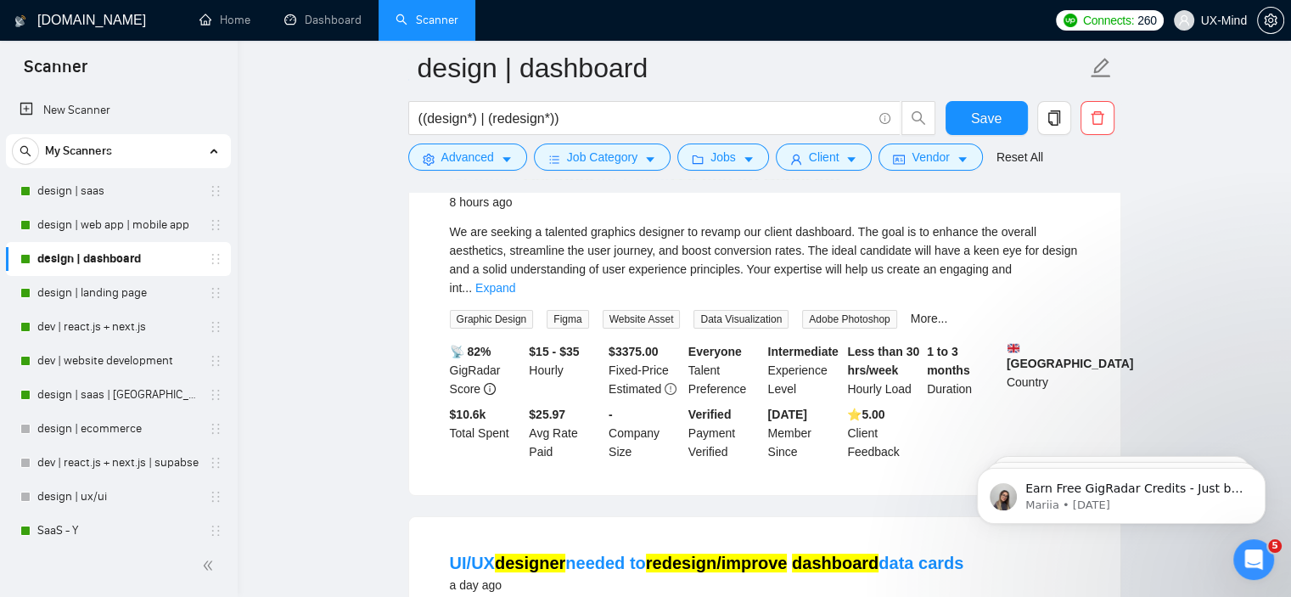
scroll to position [193, 0]
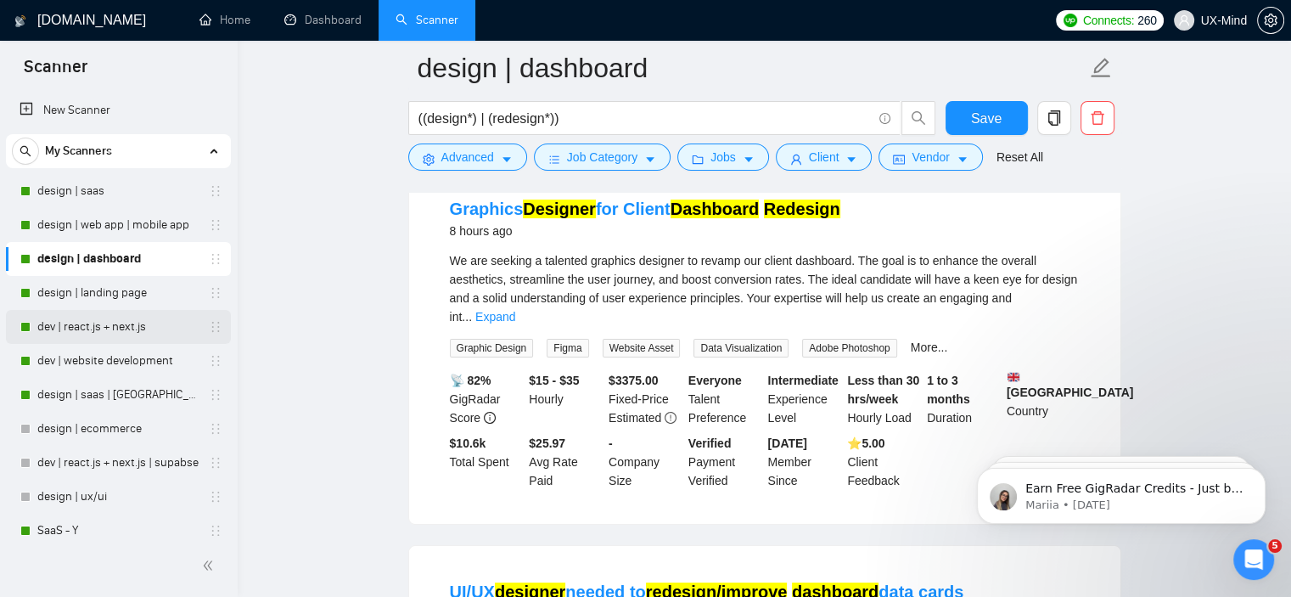
click at [81, 334] on link "dev | react.js + next.js" at bounding box center [117, 327] width 161 height 34
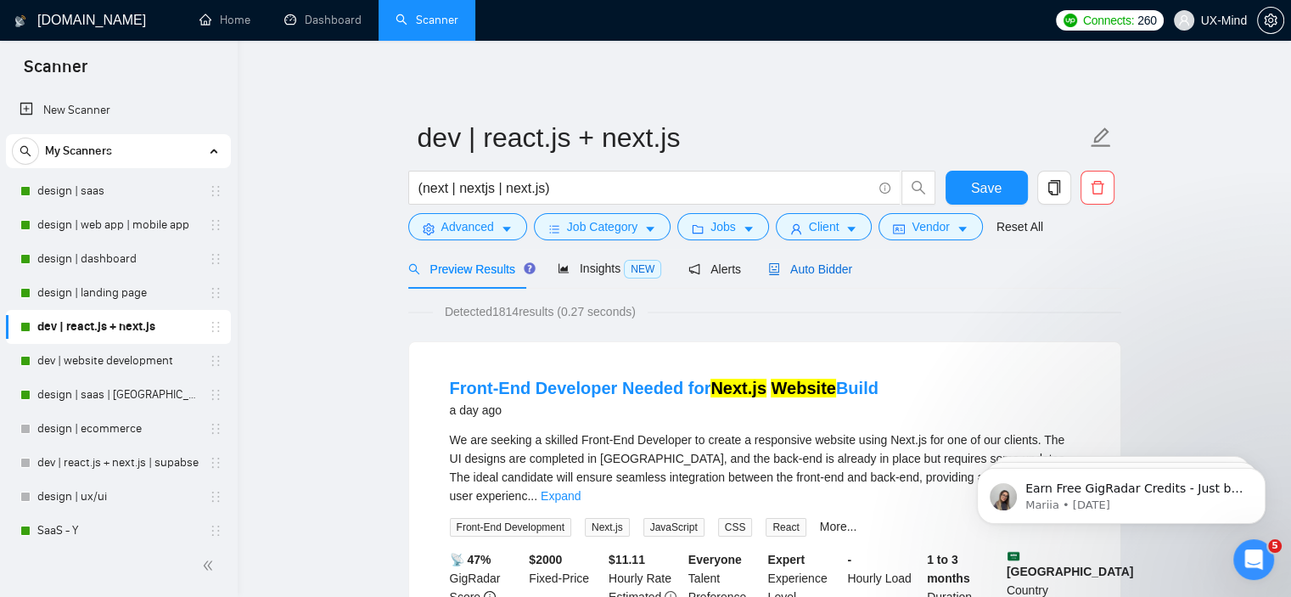
click at [789, 271] on span "Auto Bidder" at bounding box center [810, 269] width 84 height 14
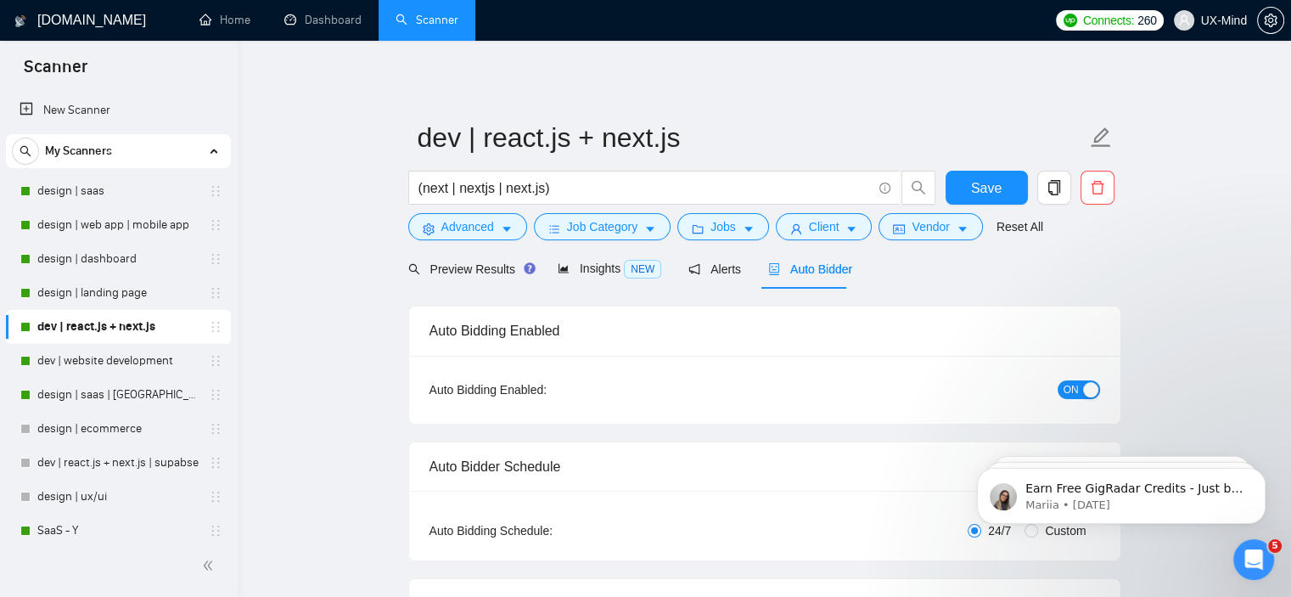
checkbox input "true"
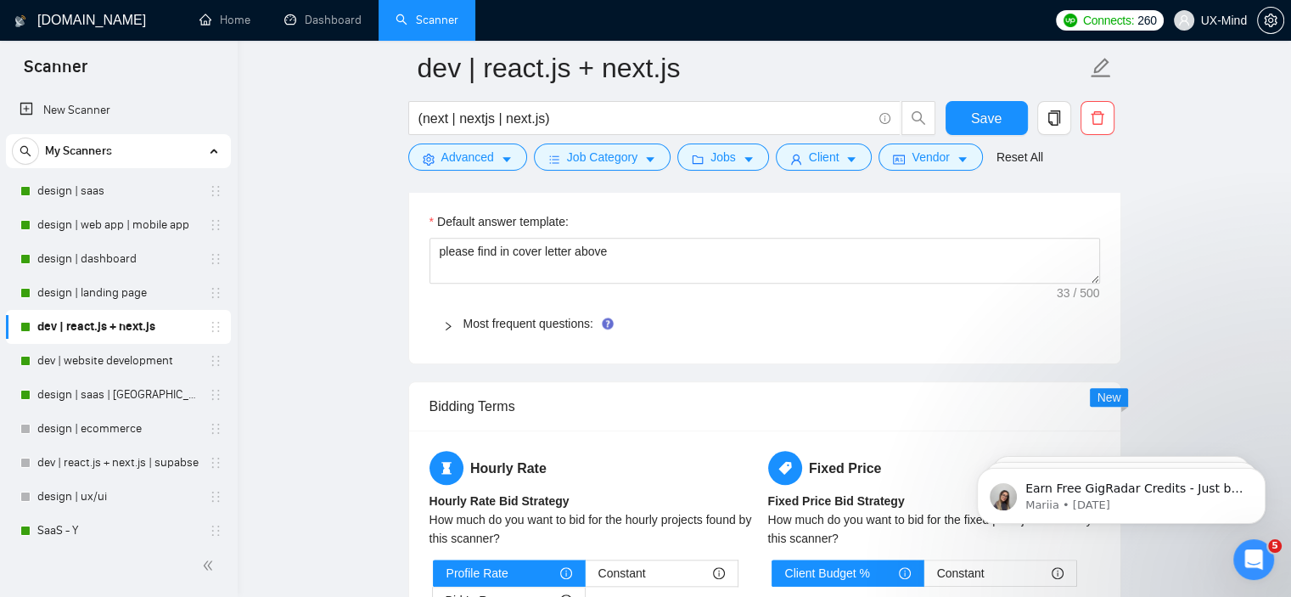
scroll to position [1783, 0]
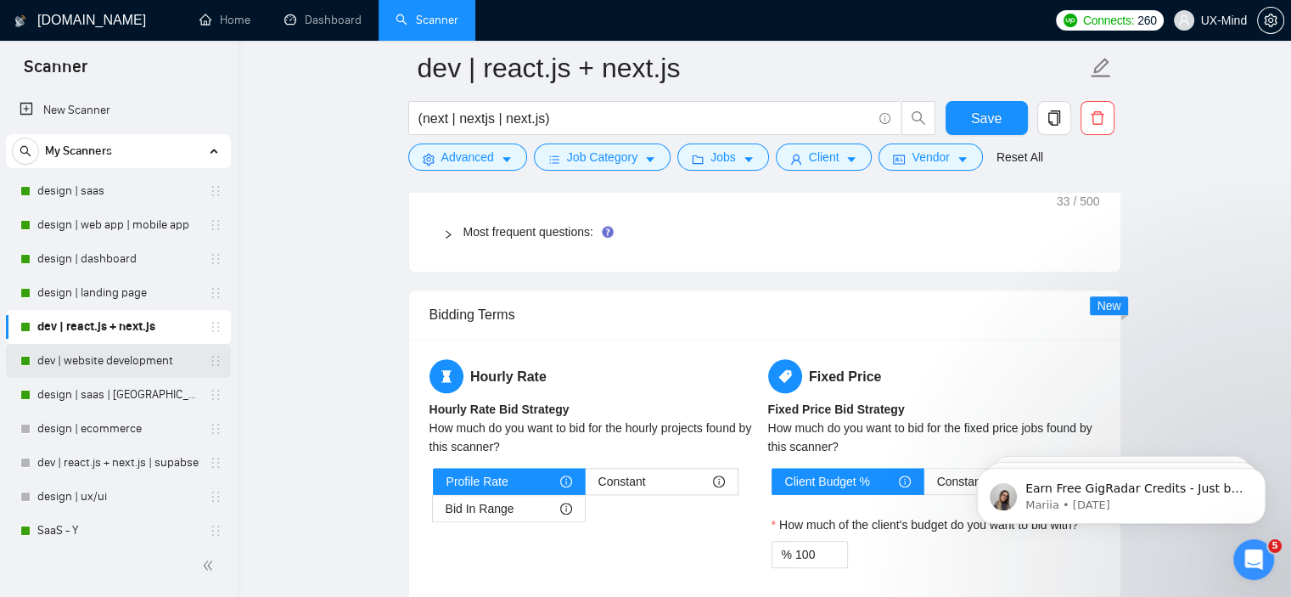
click at [119, 363] on link "dev | website development" at bounding box center [117, 361] width 161 height 34
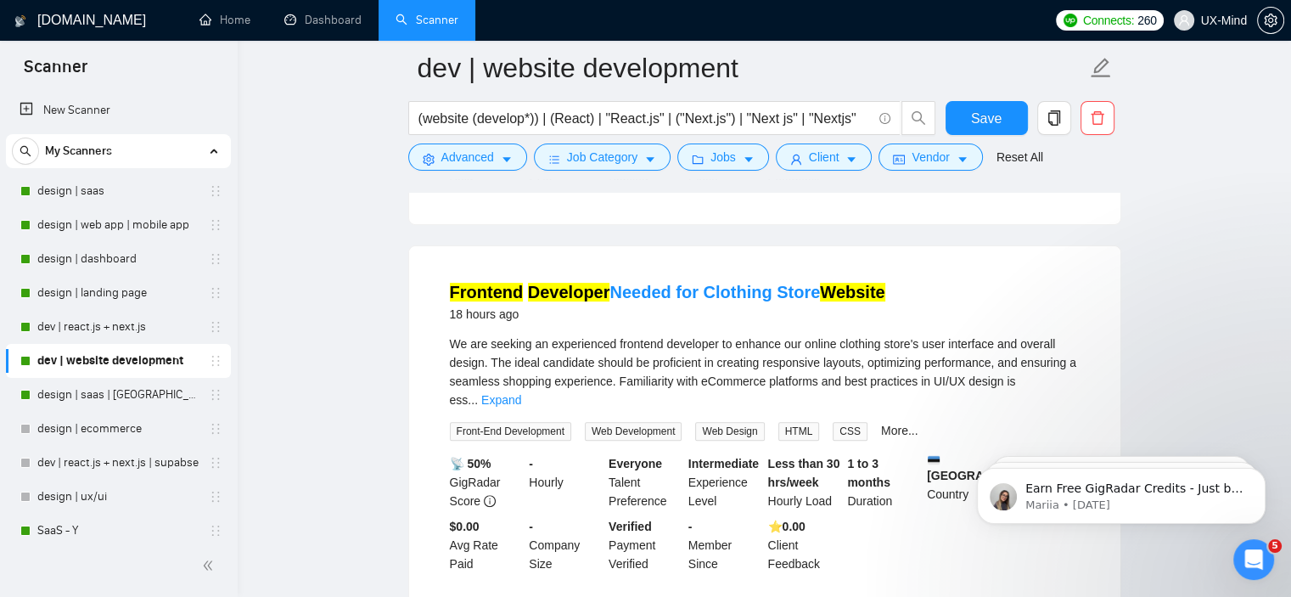
scroll to position [532, 0]
